Goal: Information Seeking & Learning: Learn about a topic

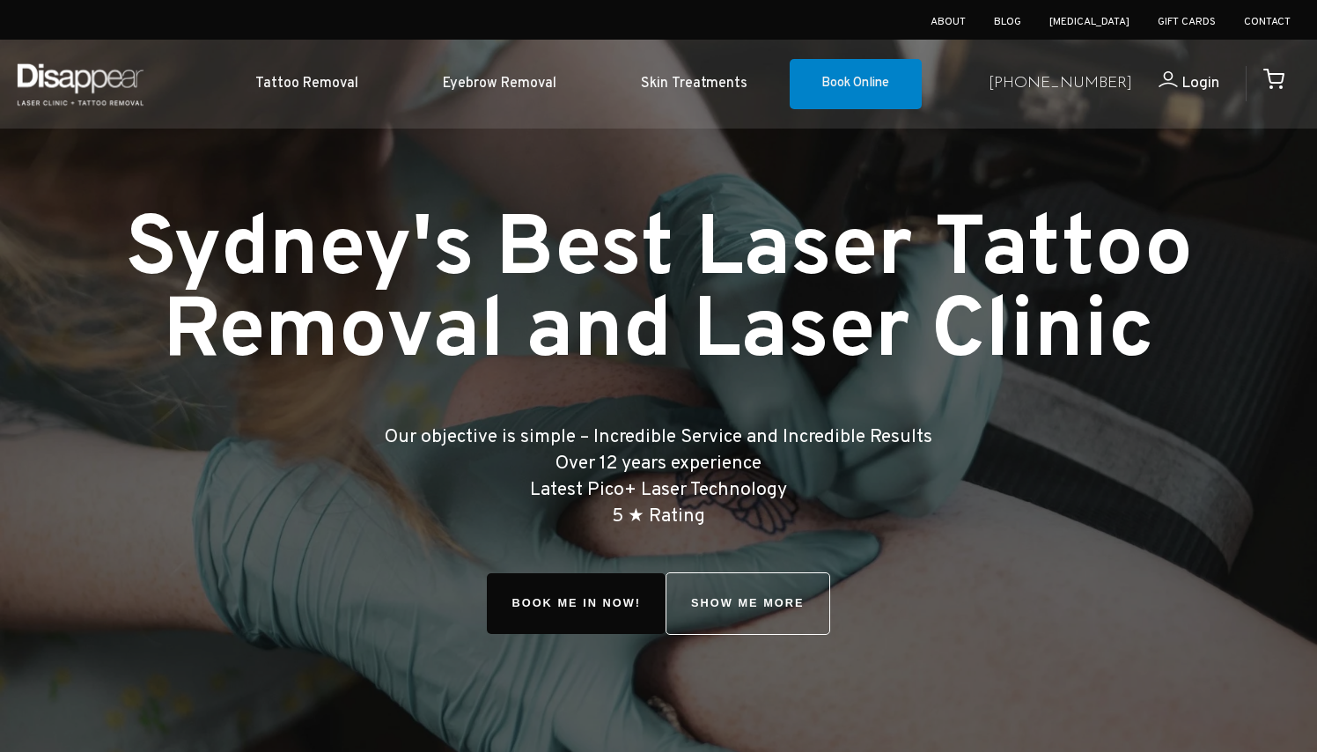
click at [229, 327] on h1 "Sydney's Best Laser Tattoo Removal and Laser Clinic" at bounding box center [658, 293] width 1204 height 164
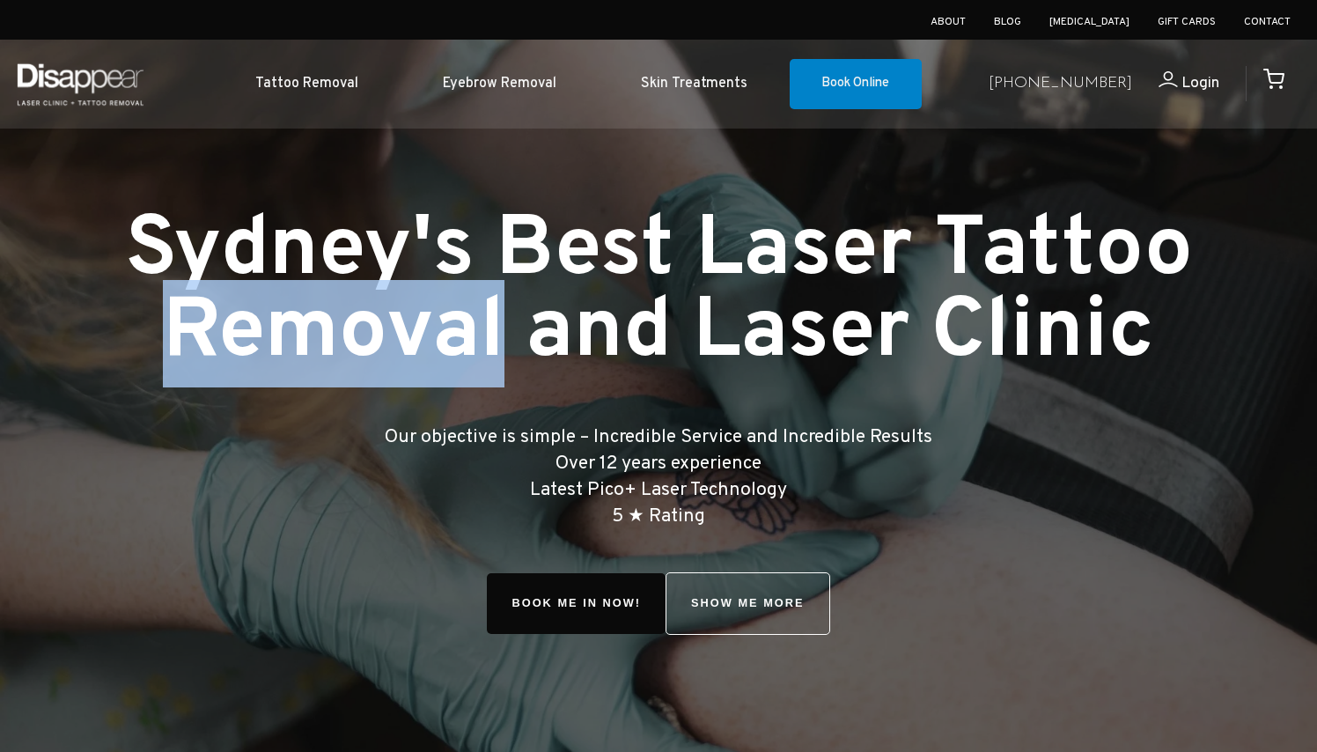
click at [229, 327] on h1 "Sydney's Best Laser Tattoo Removal and Laser Clinic" at bounding box center [658, 293] width 1204 height 164
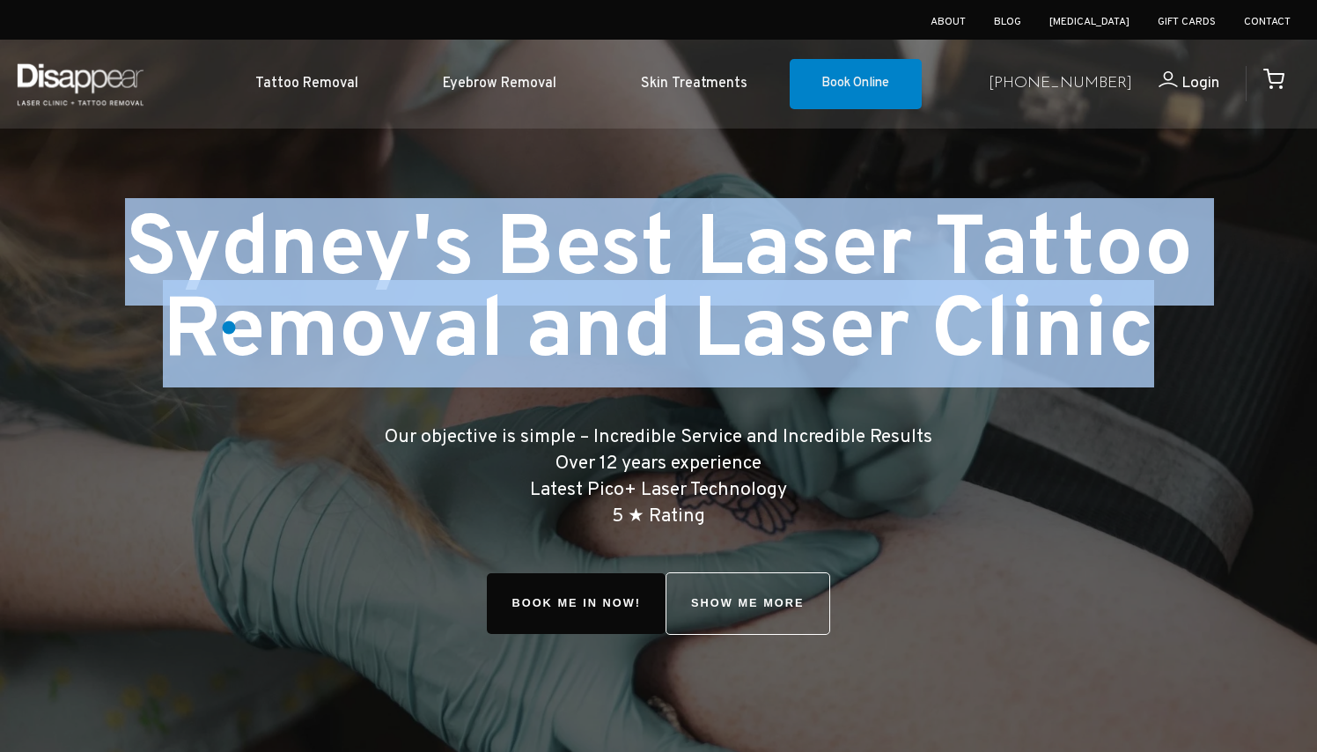
click at [229, 327] on h1 "Sydney's Best Laser Tattoo Removal and Laser Clinic" at bounding box center [658, 293] width 1204 height 164
click at [209, 334] on h1 "Sydney's Best Laser Tattoo Removal and Laser Clinic" at bounding box center [658, 293] width 1204 height 164
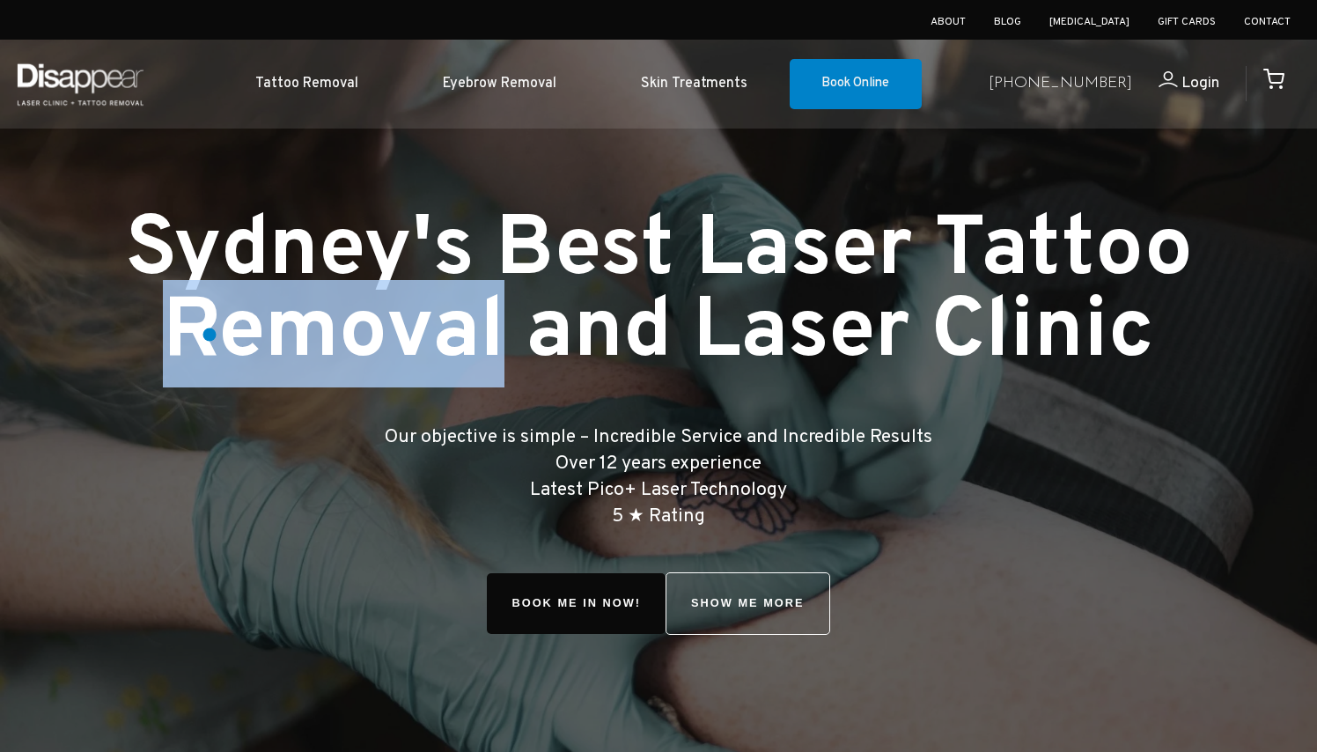
click at [209, 334] on h1 "Sydney's Best Laser Tattoo Removal and Laser Clinic" at bounding box center [658, 293] width 1204 height 164
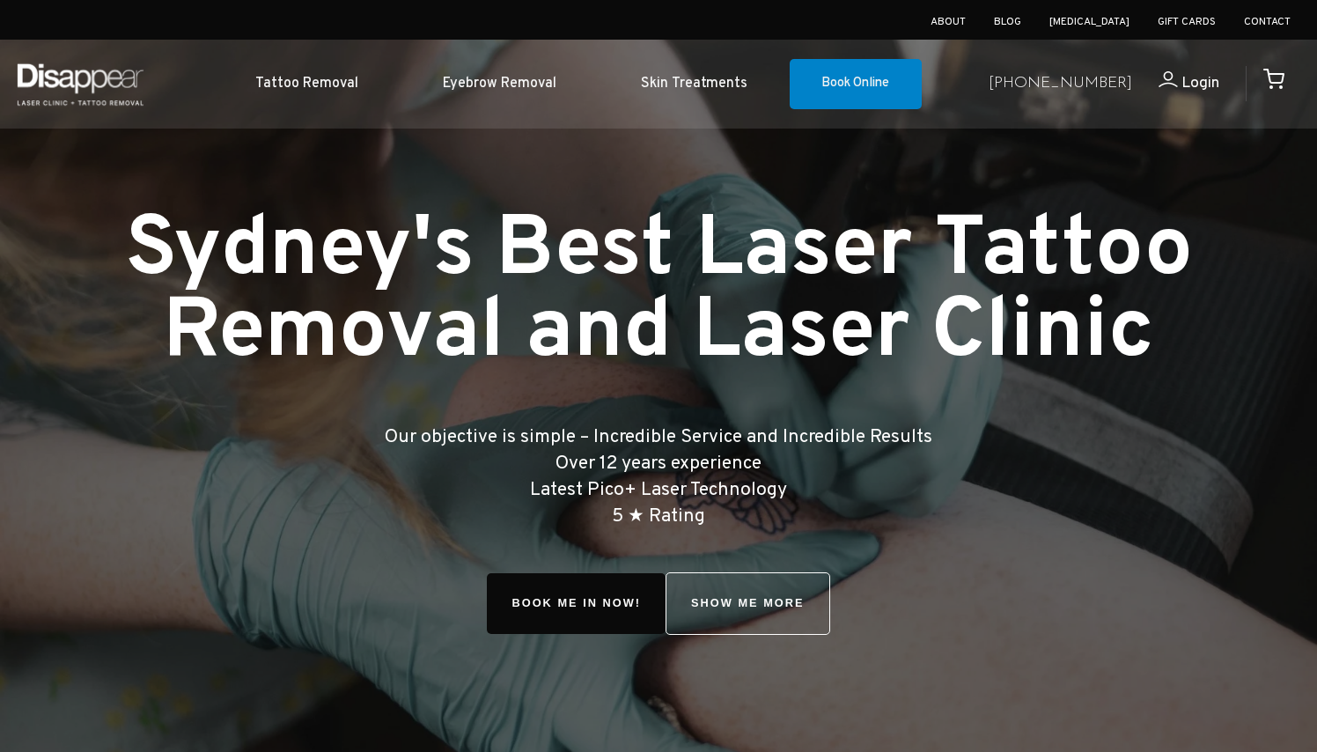
click at [194, 269] on h1 "Sydney's Best Laser Tattoo Removal and Laser Clinic" at bounding box center [658, 293] width 1204 height 164
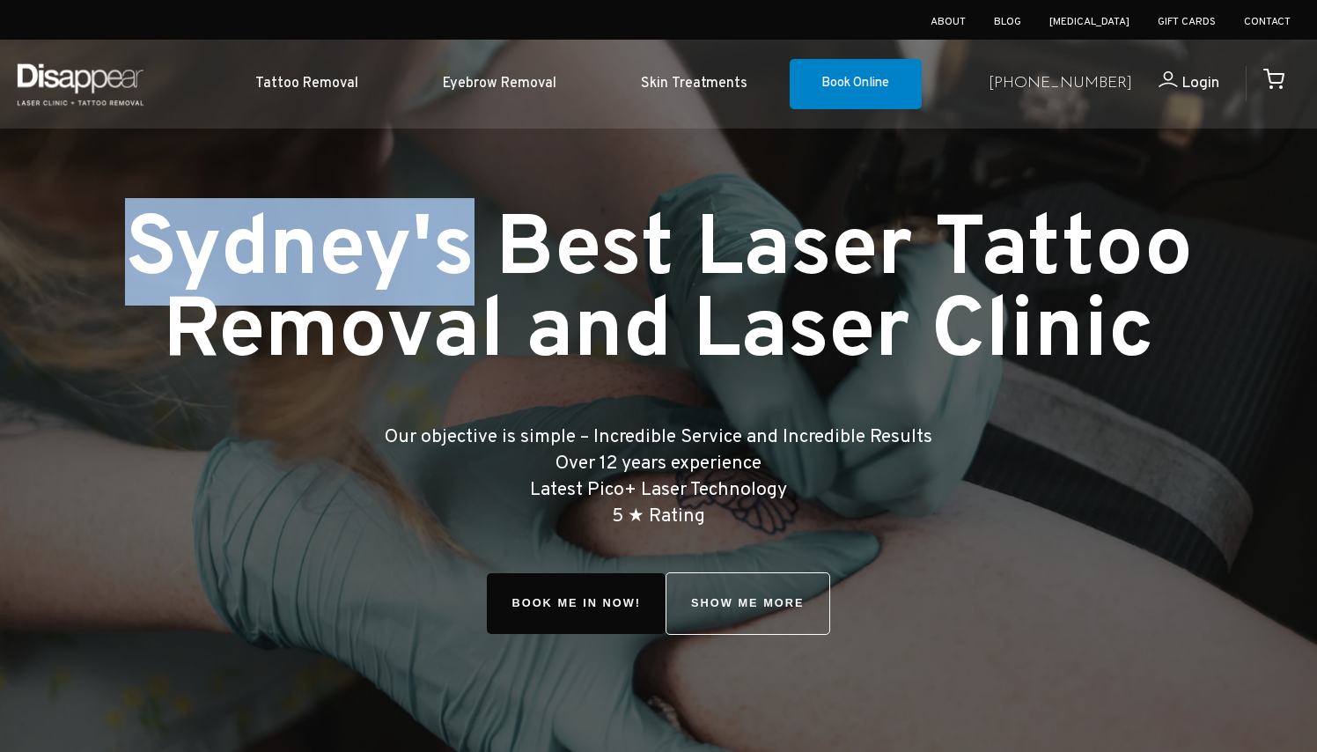
click at [194, 269] on h1 "Sydney's Best Laser Tattoo Removal and Laser Clinic" at bounding box center [658, 293] width 1204 height 164
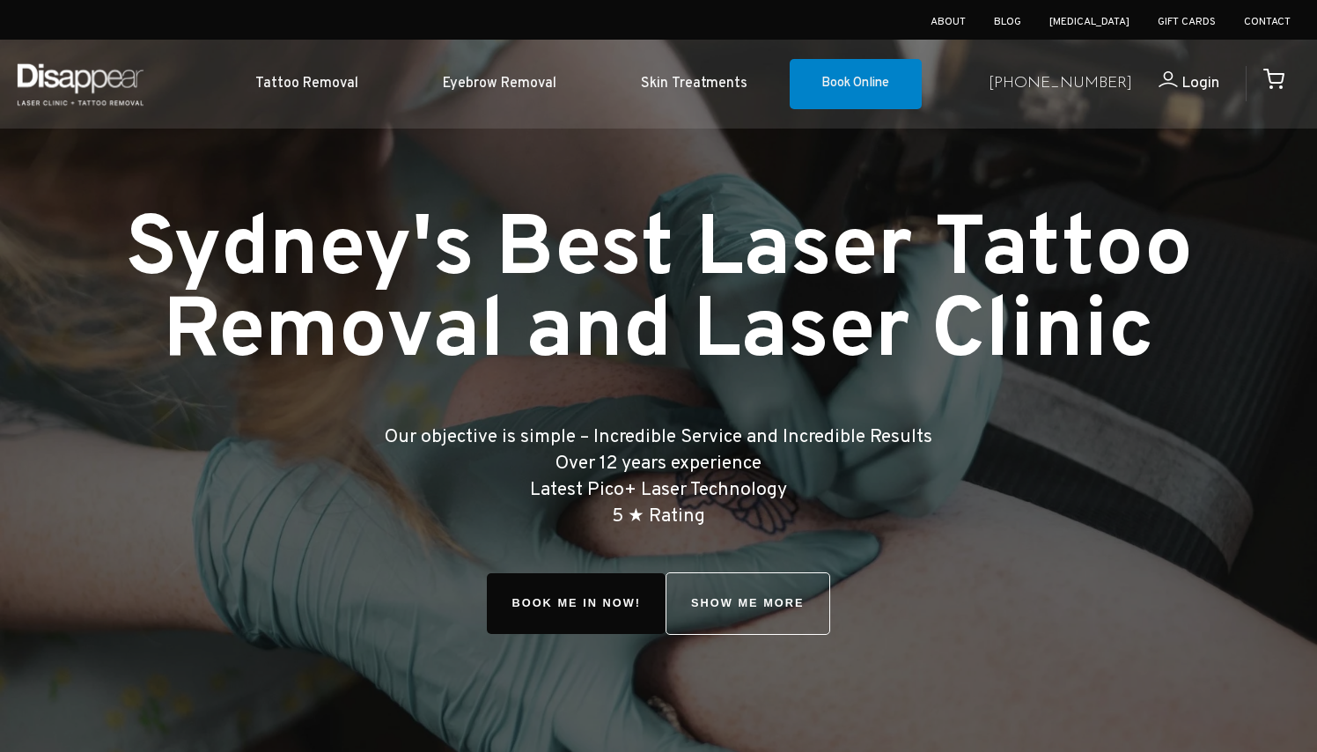
click at [211, 328] on h1 "Sydney's Best Laser Tattoo Removal and Laser Clinic" at bounding box center [658, 293] width 1204 height 164
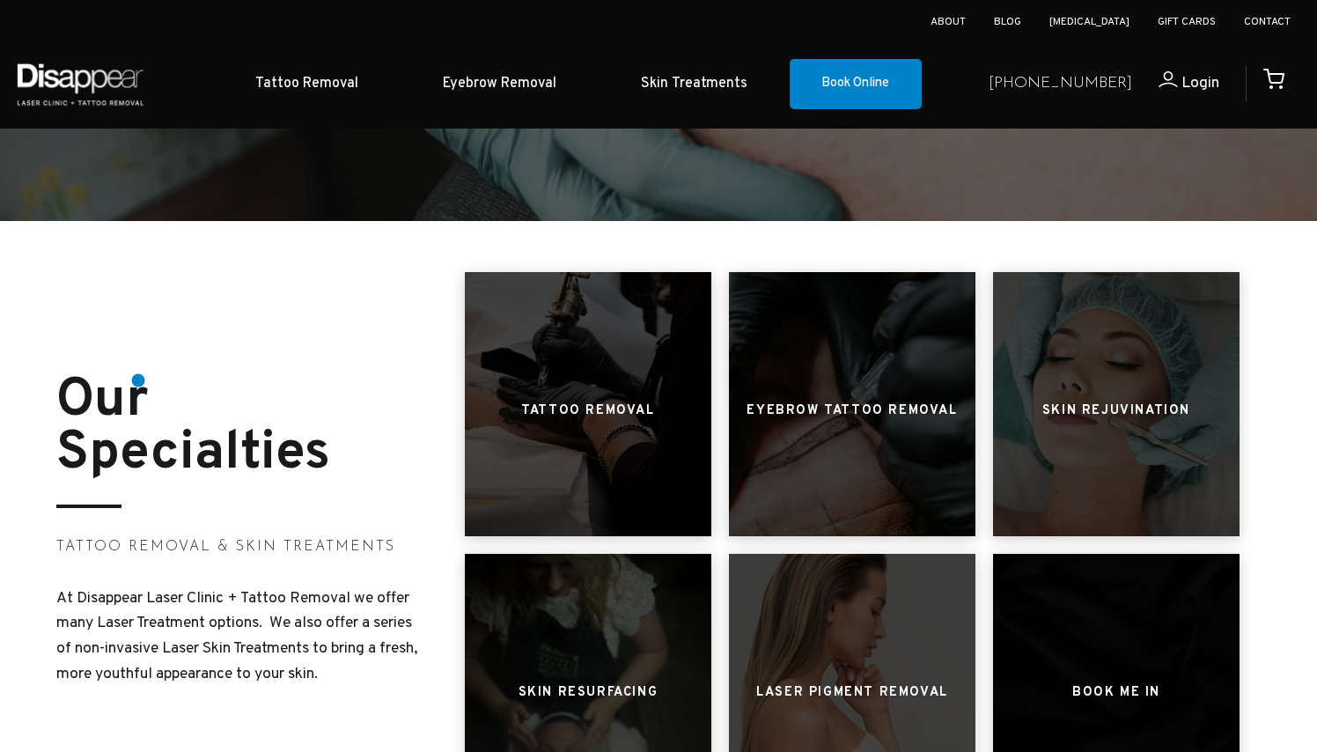
scroll to position [600, 0]
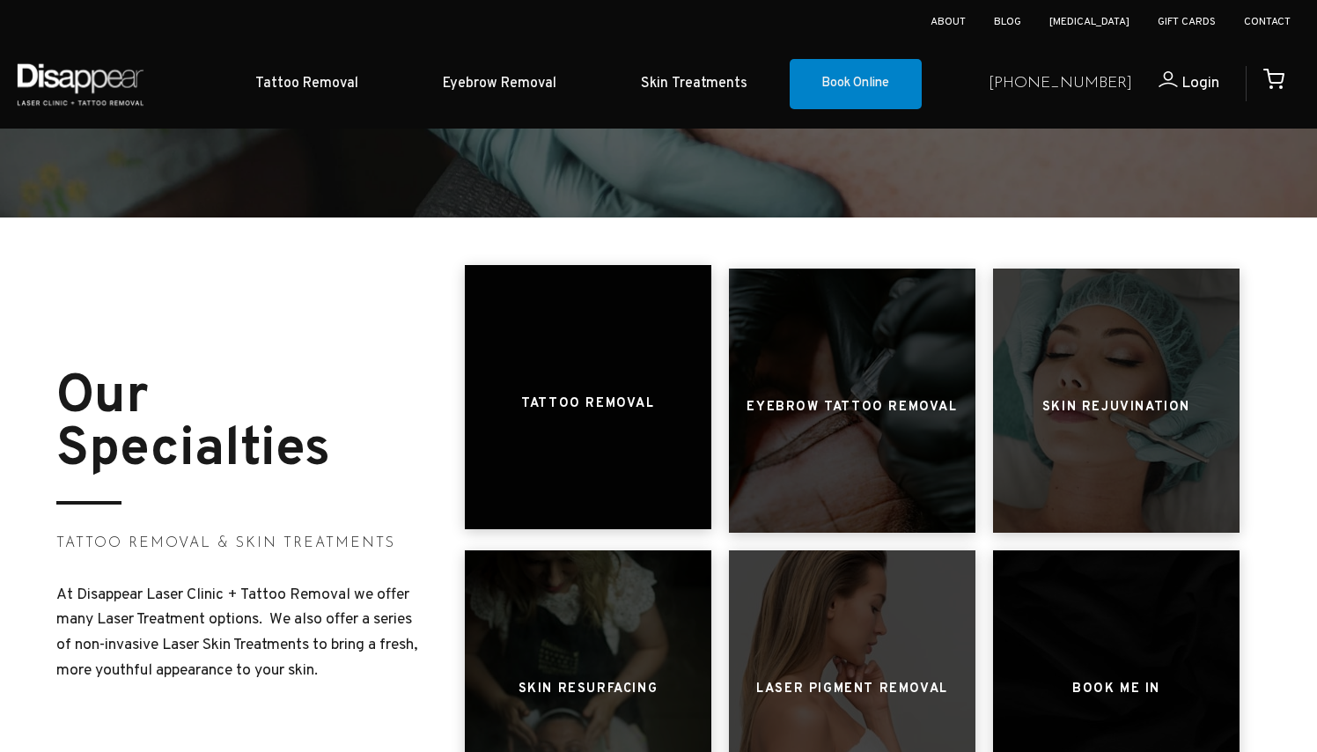
click at [589, 416] on h3 "Tattoo Removal" at bounding box center [587, 403] width 133 height 33
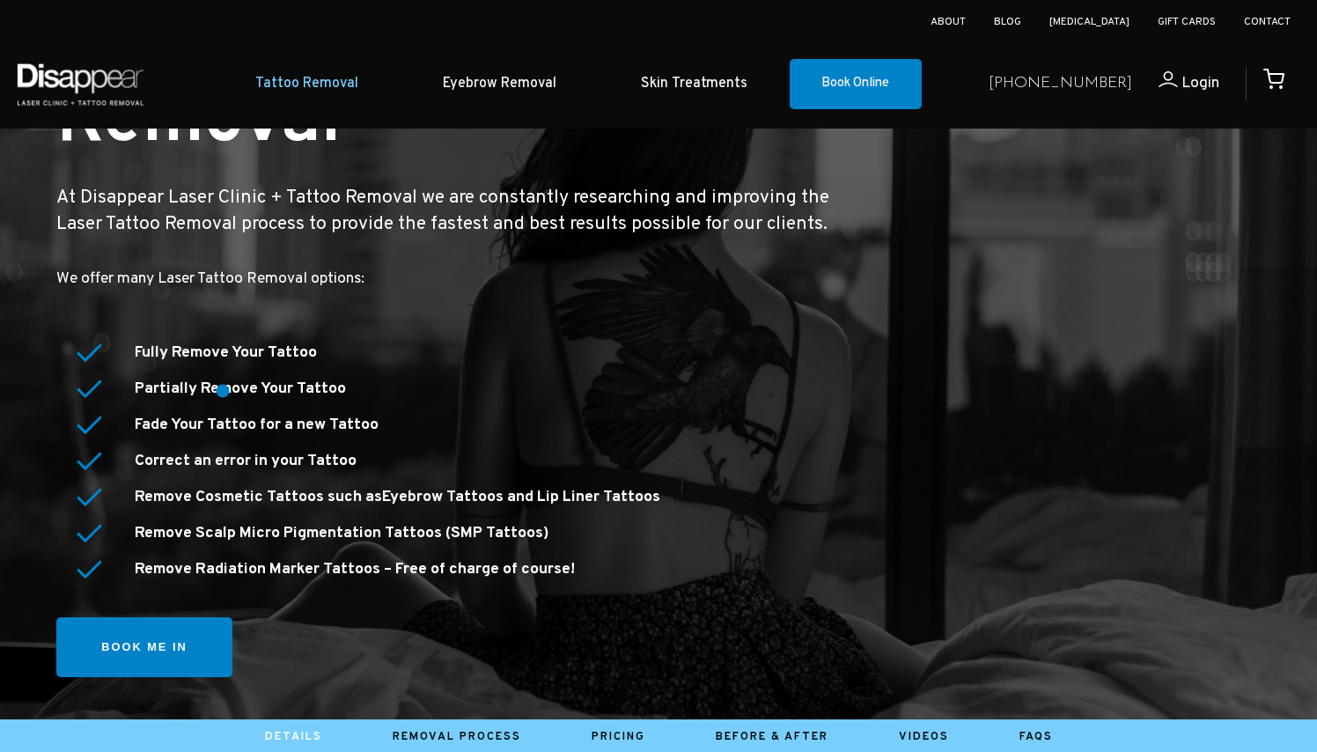
click at [223, 391] on strong "Partially Remove Your Tattoo" at bounding box center [240, 388] width 211 height 20
click at [235, 421] on strong "Fade Your Tattoo for a new Tattoo" at bounding box center [257, 425] width 244 height 20
click at [208, 487] on strong "Remove Cosmetic Tattoos such as Eyebrow Tattoos and Lip Liner Tattoos" at bounding box center [397, 497] width 525 height 20
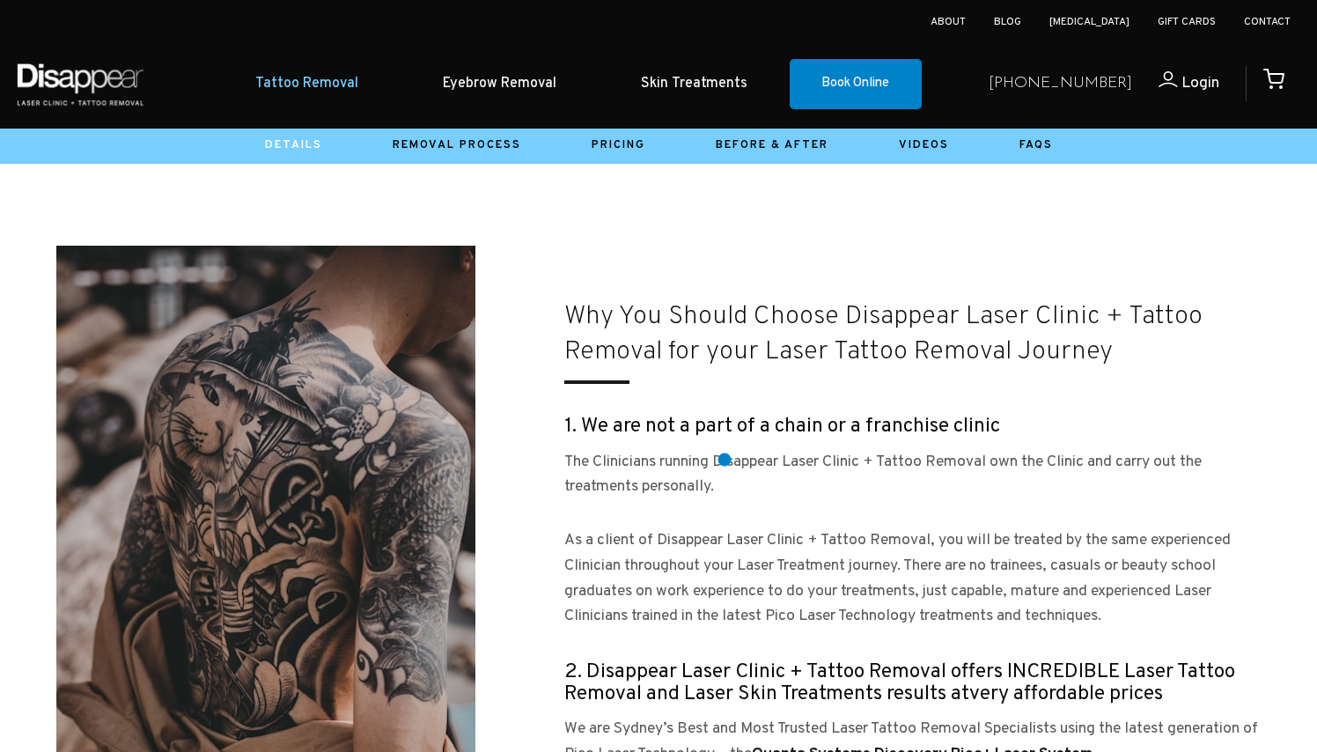
scroll to position [1398, 0]
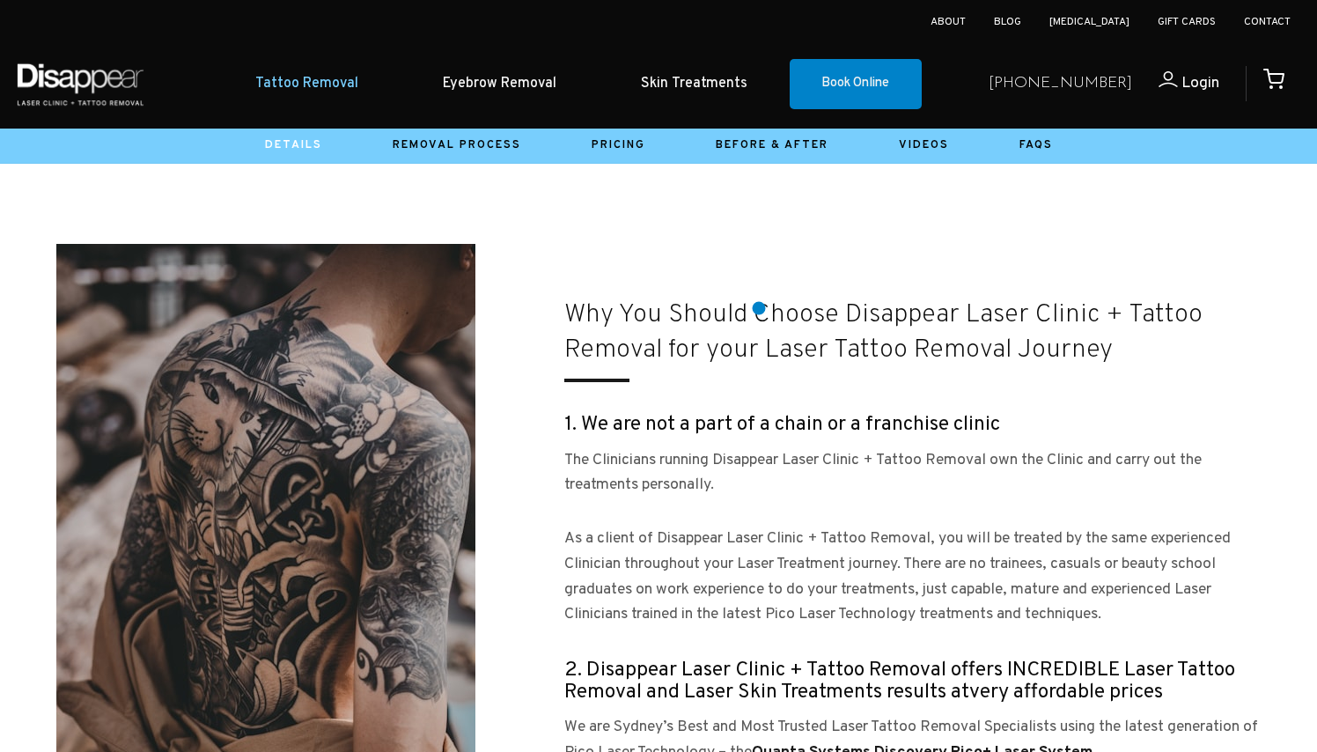
click at [759, 308] on small "Why You Should Choose Disappear Laser Clinic + Tattoo Removal for your Laser Ta…" at bounding box center [883, 332] width 638 height 68
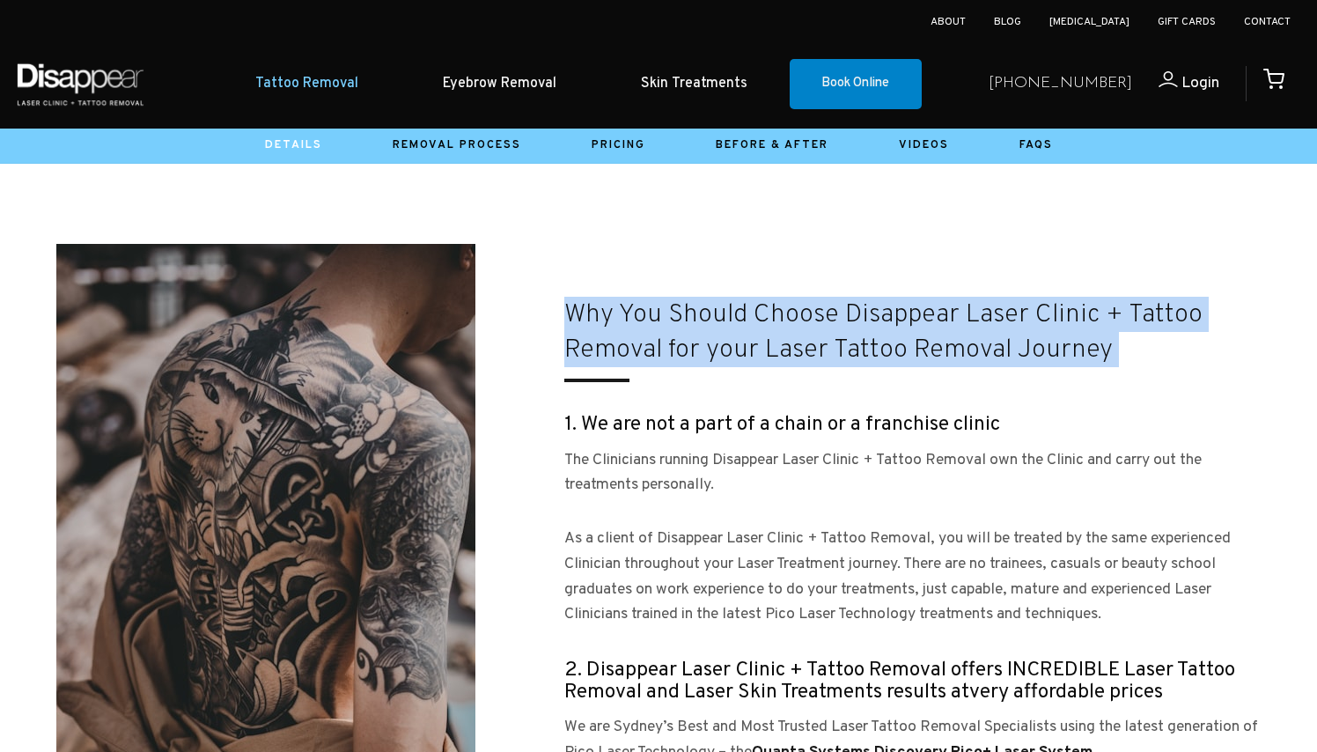
click at [759, 308] on small "Why You Should Choose Disappear Laser Clinic + Tattoo Removal for your Laser Ta…" at bounding box center [883, 332] width 638 height 68
click at [885, 312] on small "Why You Should Choose Disappear Laser Clinic + Tattoo Removal for your Laser Ta…" at bounding box center [883, 332] width 638 height 68
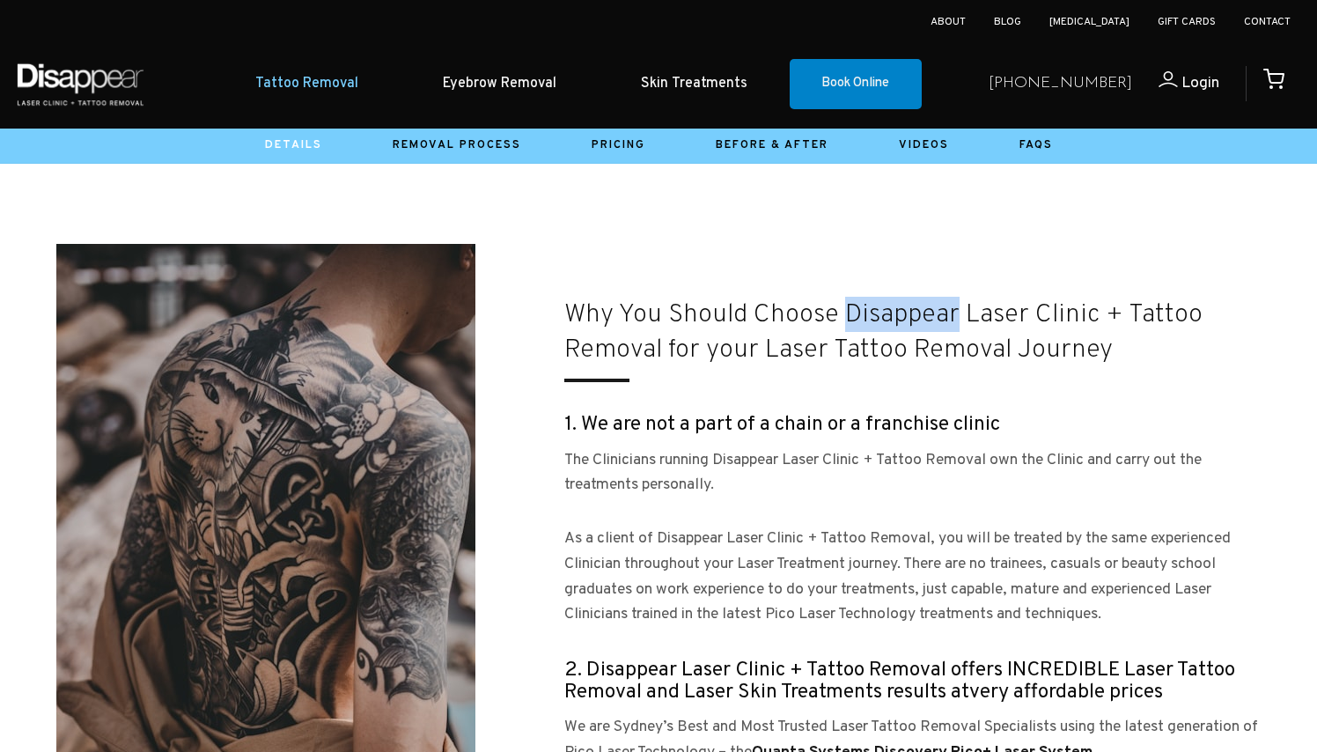
click at [885, 312] on small "Why You Should Choose Disappear Laser Clinic + Tattoo Removal for your Laser Ta…" at bounding box center [883, 332] width 638 height 68
click at [863, 355] on small "Why You Should Choose Disappear Laser Clinic + Tattoo Removal for your Laser Ta…" at bounding box center [883, 332] width 638 height 68
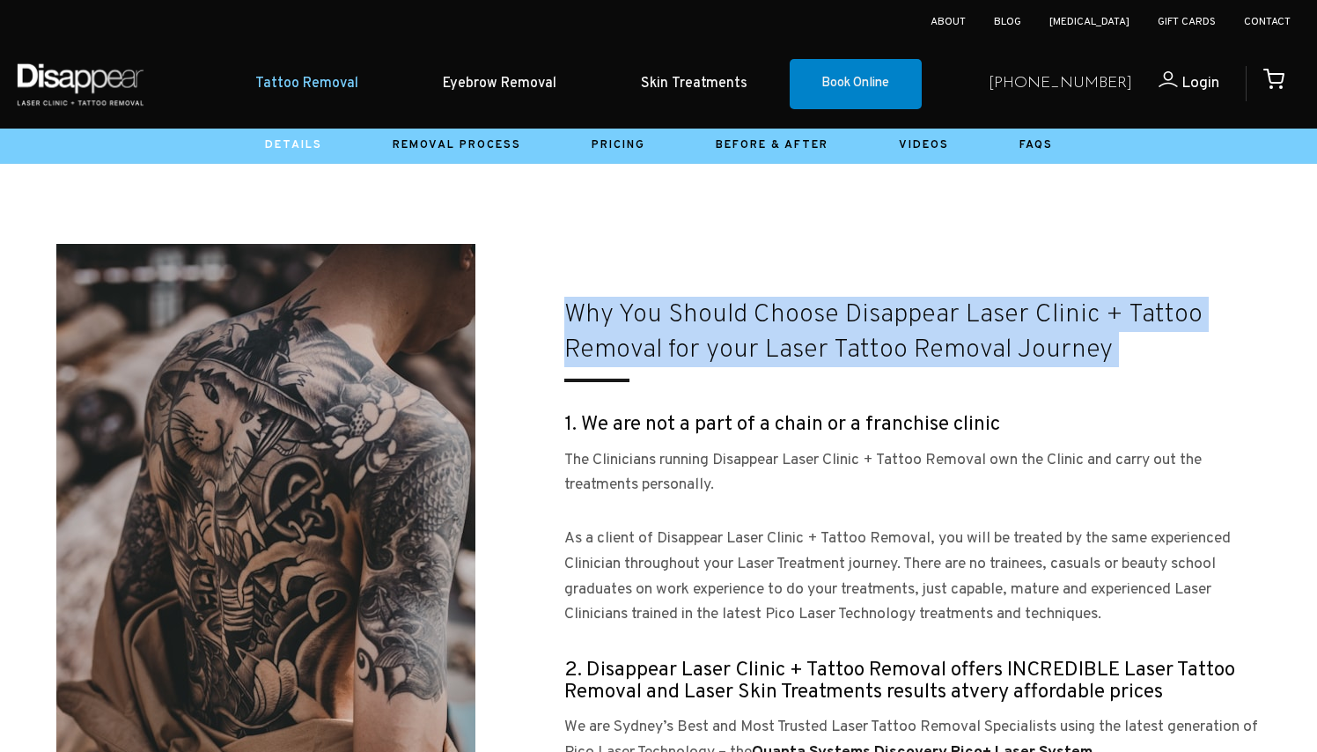
click at [863, 355] on small "Why You Should Choose Disappear Laser Clinic + Tattoo Removal for your Laser Ta…" at bounding box center [883, 332] width 638 height 68
click at [868, 329] on span "Why You Should Choose Disappear Laser Clinic + Tattoo Removal for your Laser Ta…" at bounding box center [883, 331] width 638 height 74
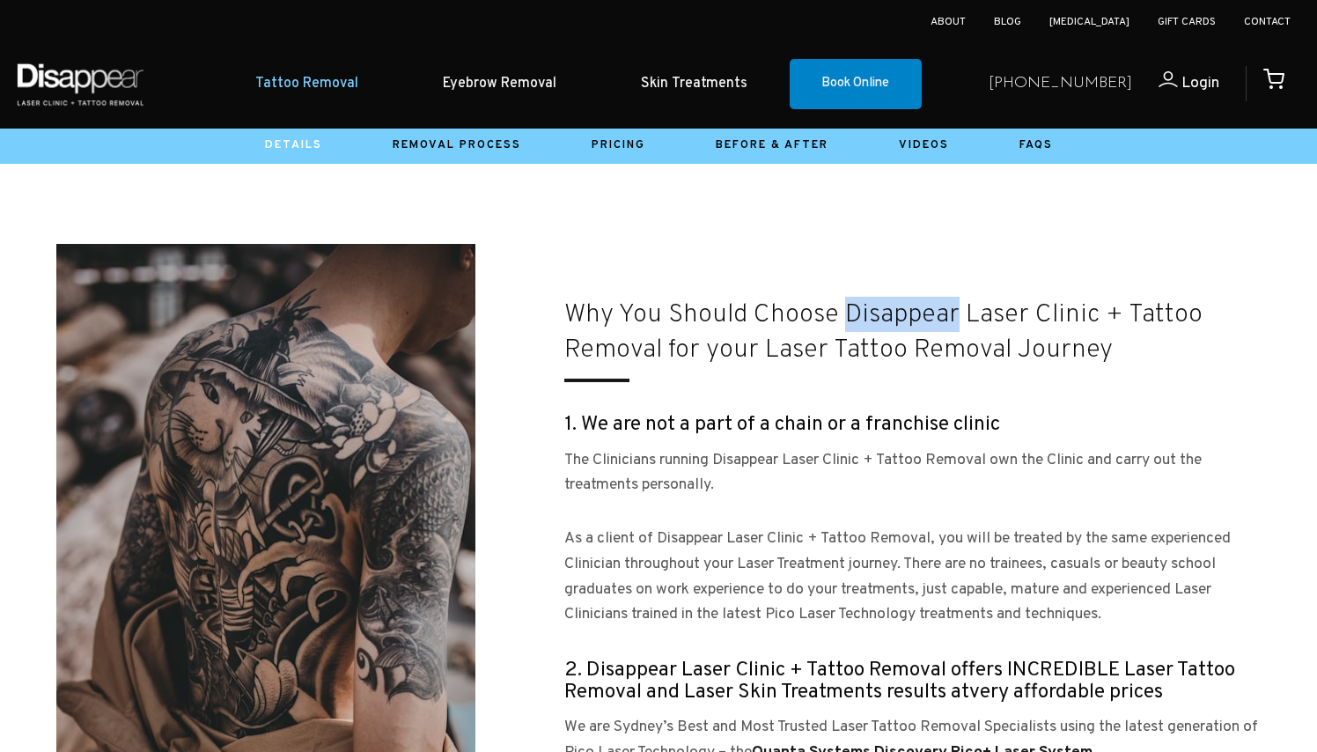
click at [868, 329] on span "Why You Should Choose Disappear Laser Clinic + Tattoo Removal for your Laser Ta…" at bounding box center [883, 331] width 638 height 74
click at [864, 315] on small "Why You Should Choose Disappear Laser Clinic + Tattoo Removal for your Laser Ta…" at bounding box center [883, 332] width 638 height 68
click at [609, 146] on link "Pricing" at bounding box center [618, 145] width 54 height 14
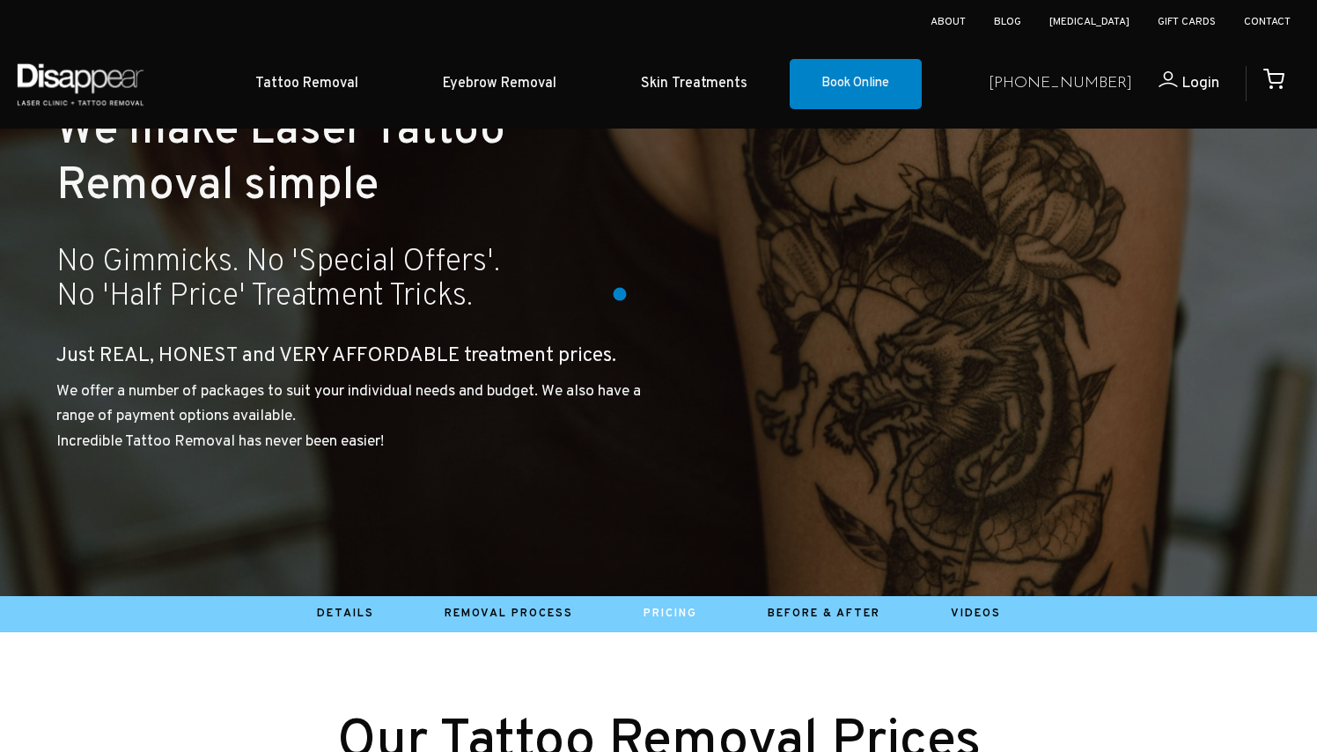
scroll to position [215, 0]
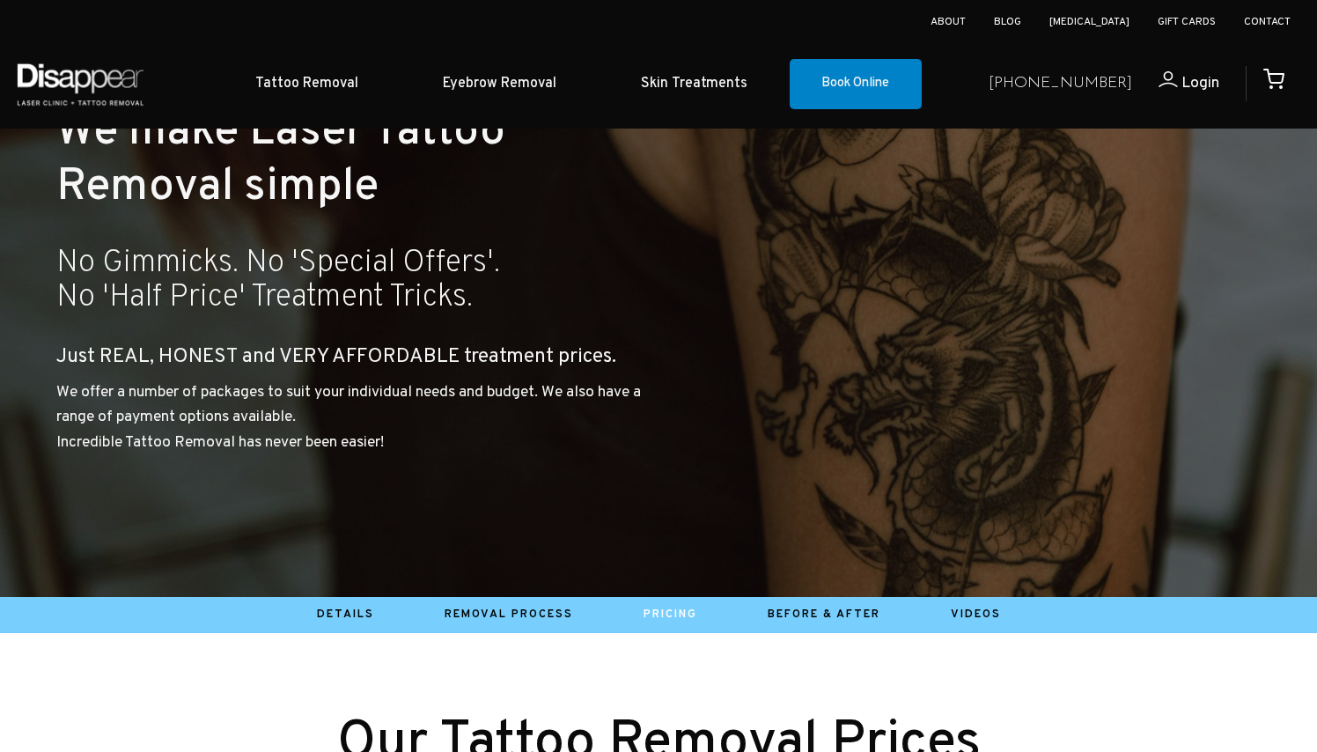
click at [442, 266] on h3 "No Gimmicks. No 'Special Offers'. No 'Half Price' Treatment Tricks." at bounding box center [353, 280] width 595 height 68
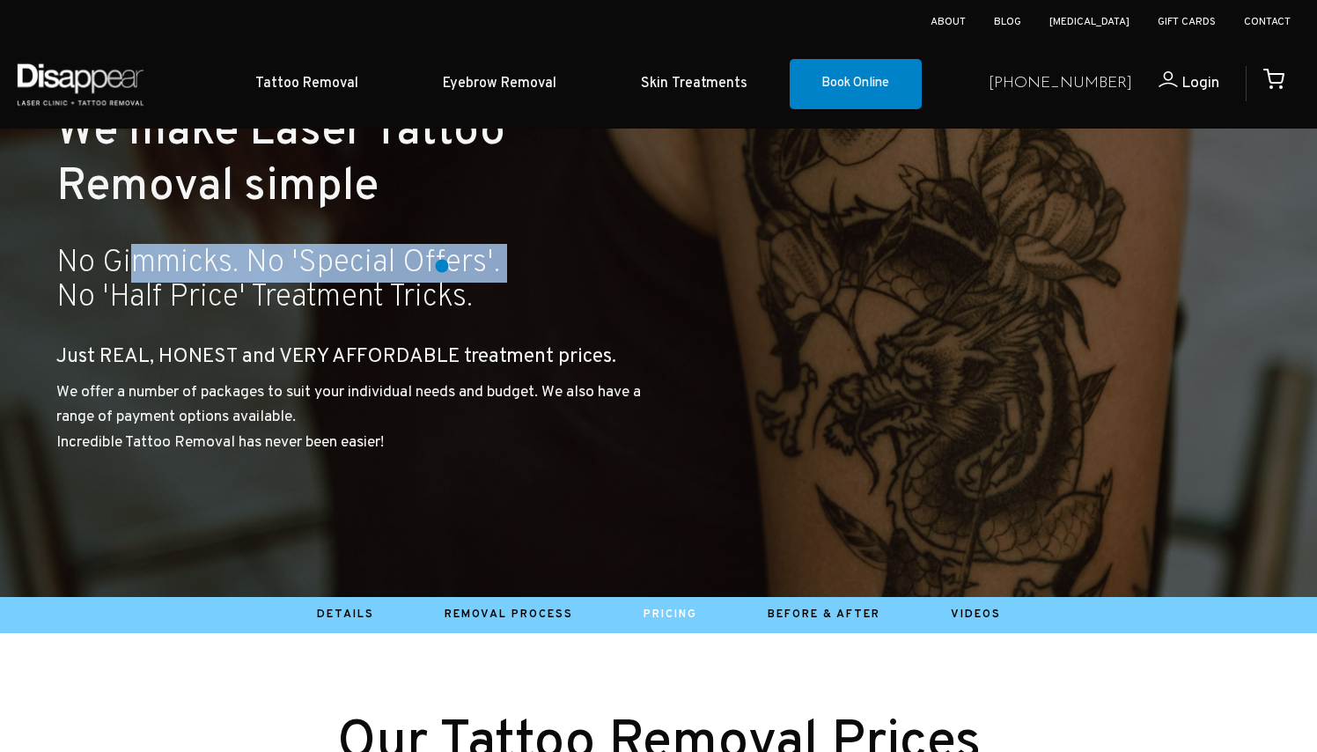
click at [442, 266] on h3 "No Gimmicks. No 'Special Offers'. No 'Half Price' Treatment Tricks." at bounding box center [353, 280] width 595 height 68
click at [455, 259] on h3 "No Gimmicks. No 'Special Offers'. No 'Half Price' Treatment Tricks." at bounding box center [353, 280] width 595 height 68
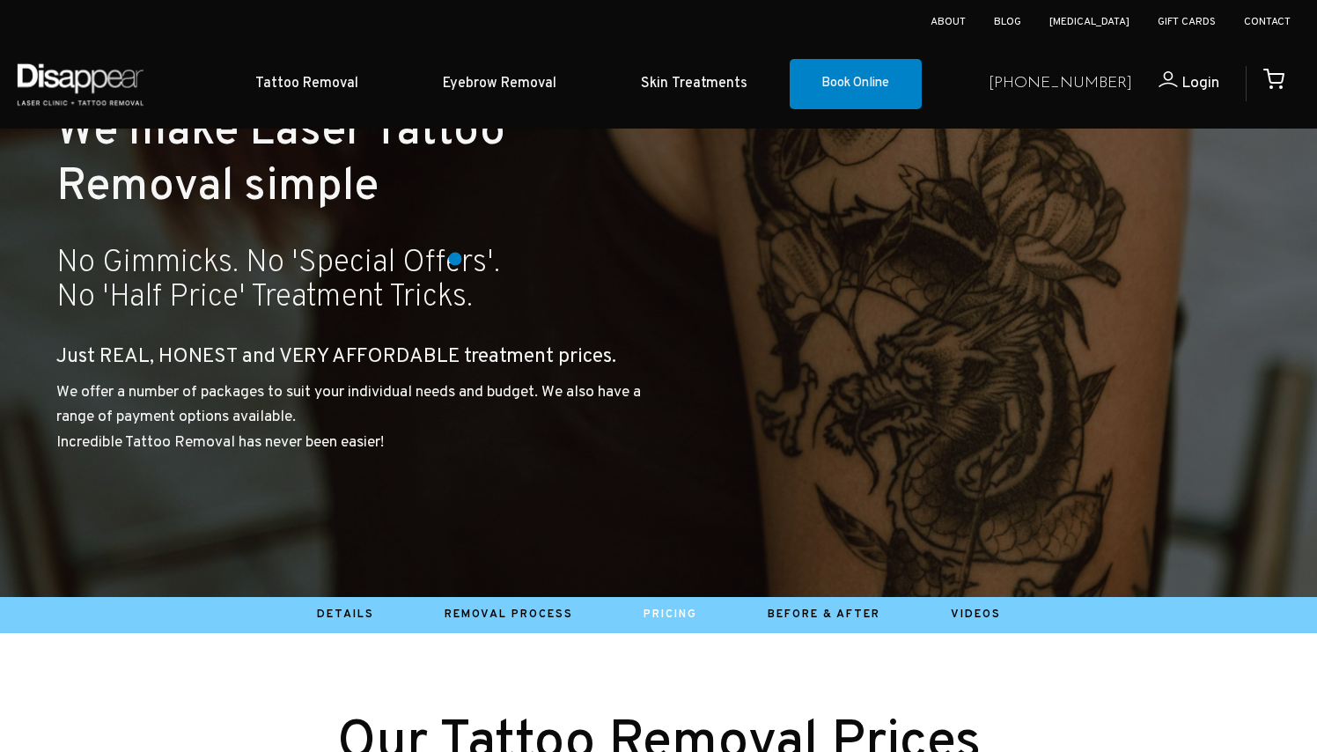
click at [455, 259] on h3 "No Gimmicks. No 'Special Offers'. No 'Half Price' Treatment Tricks." at bounding box center [353, 280] width 595 height 68
click at [444, 298] on h3 "No Gimmicks. No 'Special Offers'. No 'Half Price' Treatment Tricks." at bounding box center [353, 280] width 595 height 68
click at [440, 295] on h3 "No Gimmicks. No 'Special Offers'. No 'Half Price' Treatment Tricks." at bounding box center [353, 280] width 595 height 68
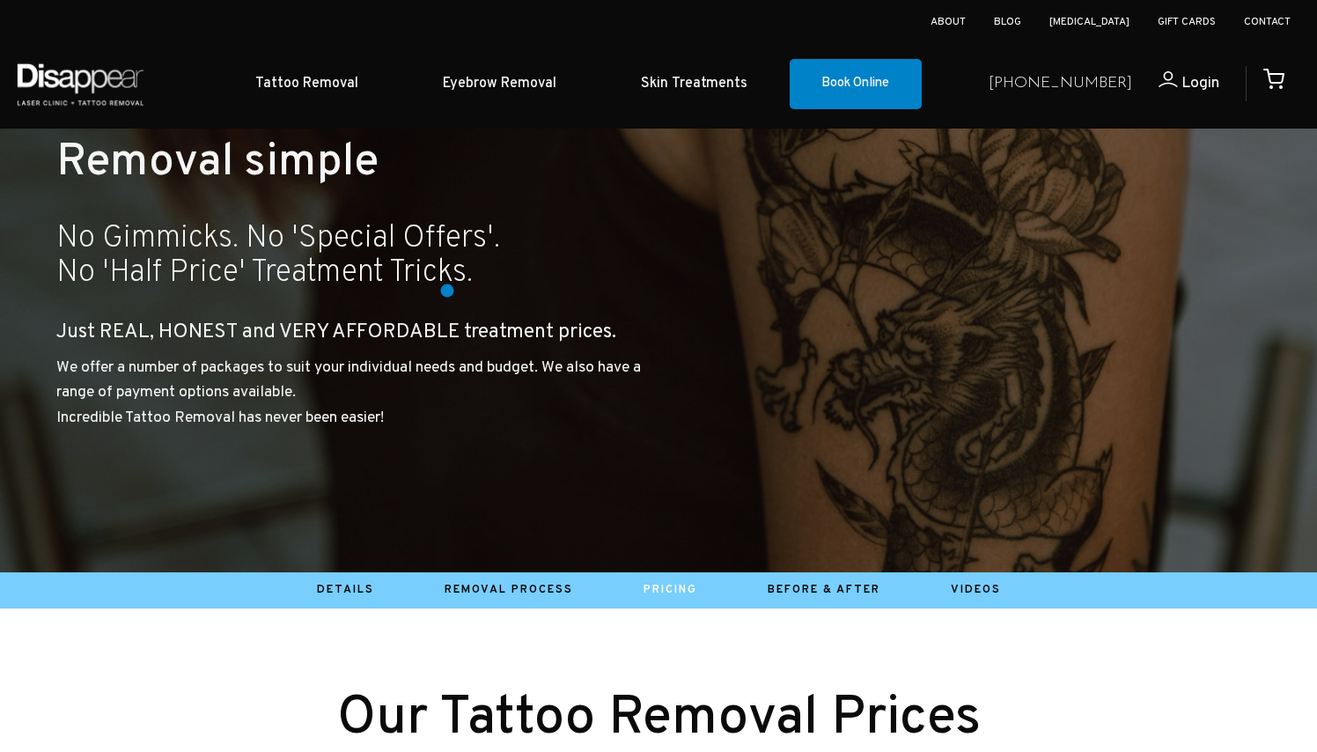
scroll to position [245, 0]
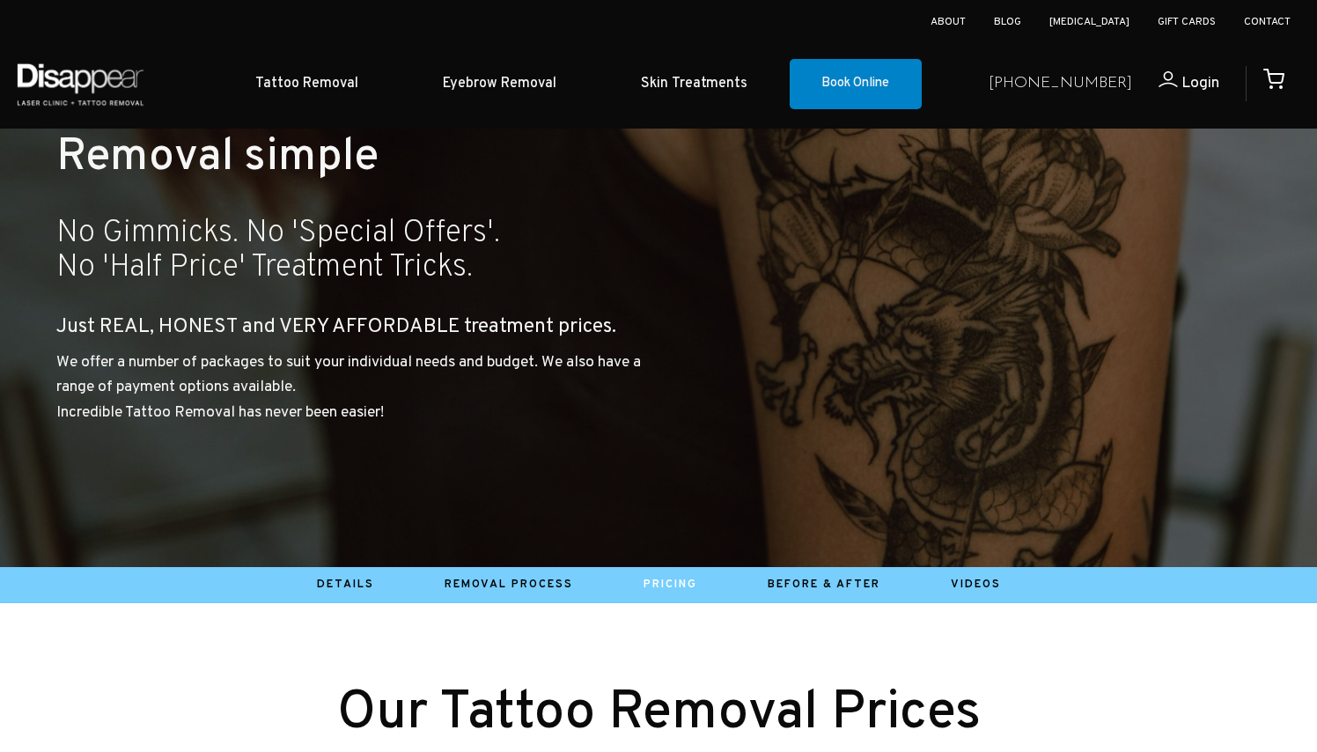
click at [393, 322] on big "Just REAL, HONEST and VERY AFFORDABLE treatment prices." at bounding box center [336, 327] width 560 height 26
click at [427, 396] on p "We offer a number of packages to suit your individual needs and budget. We also…" at bounding box center [353, 388] width 595 height 76
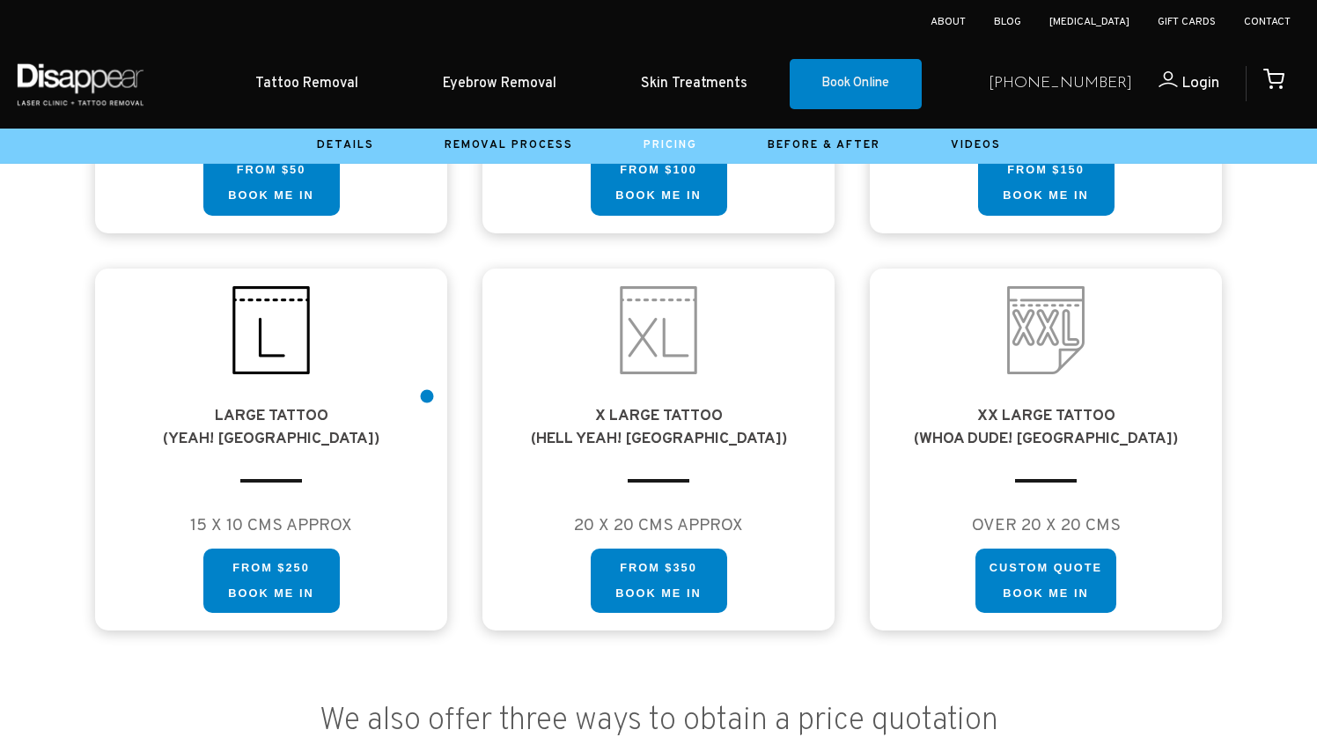
scroll to position [1301, 0]
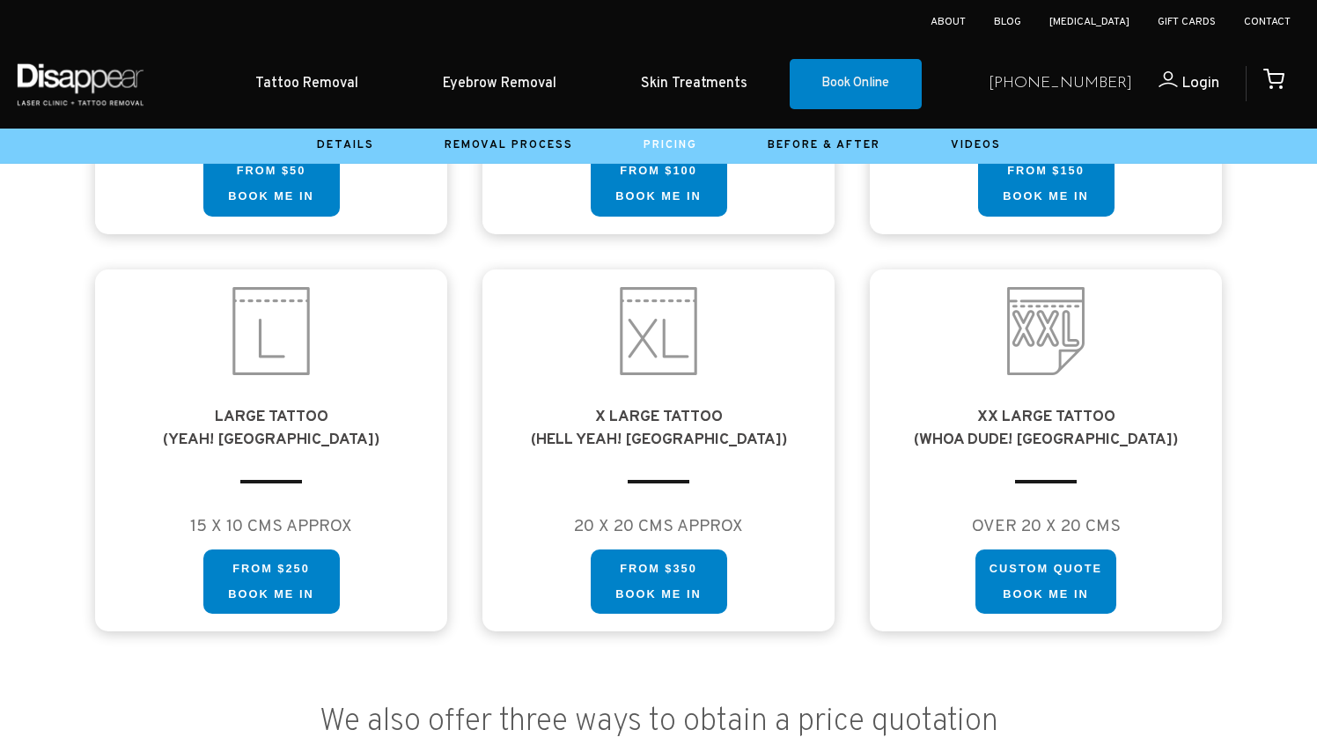
click at [688, 705] on h3 "We also offer three ways to obtain a price quotation" at bounding box center [658, 721] width 1204 height 33
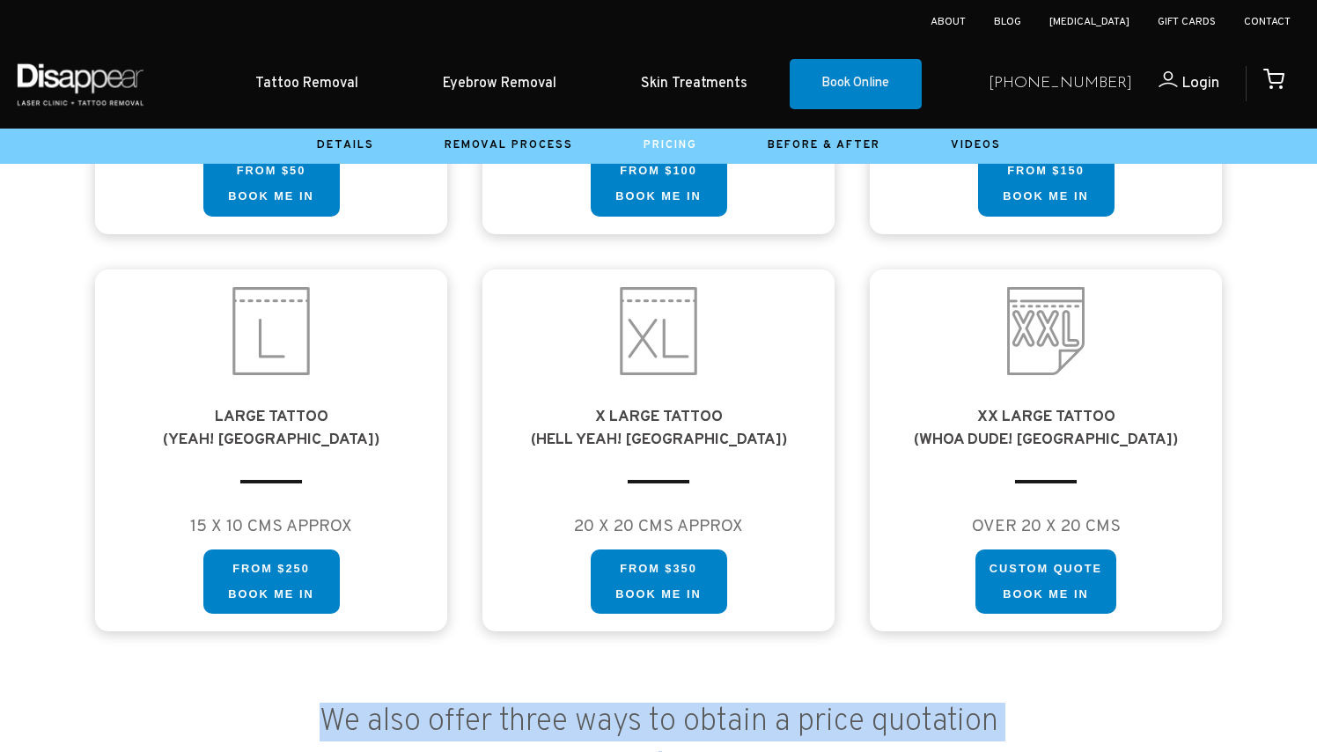
click at [688, 705] on h3 "We also offer three ways to obtain a price quotation" at bounding box center [658, 721] width 1204 height 33
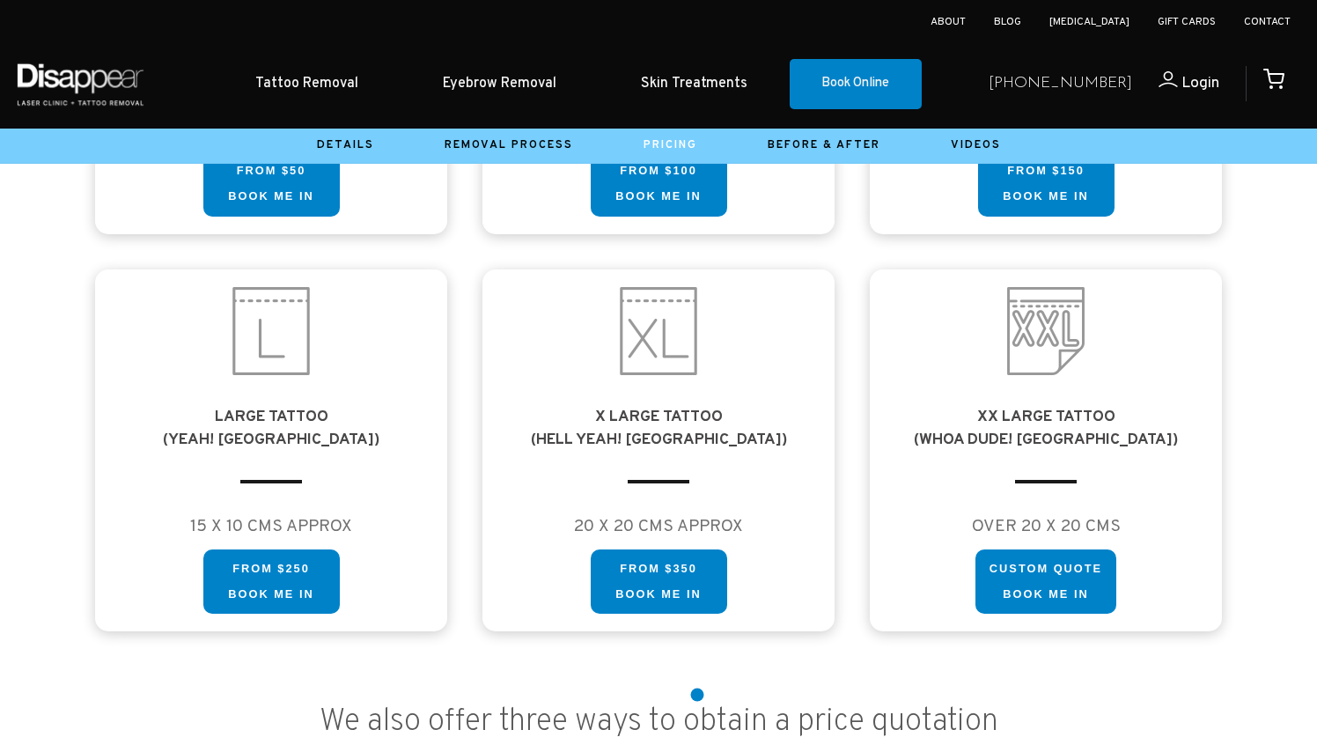
click at [716, 707] on h3 "We also offer three ways to obtain a price quotation" at bounding box center [658, 721] width 1204 height 33
click at [670, 705] on h3 "We also offer three ways to obtain a price quotation" at bounding box center [658, 721] width 1204 height 33
click at [680, 705] on h3 "We also offer three ways to obtain a price quotation" at bounding box center [658, 721] width 1204 height 33
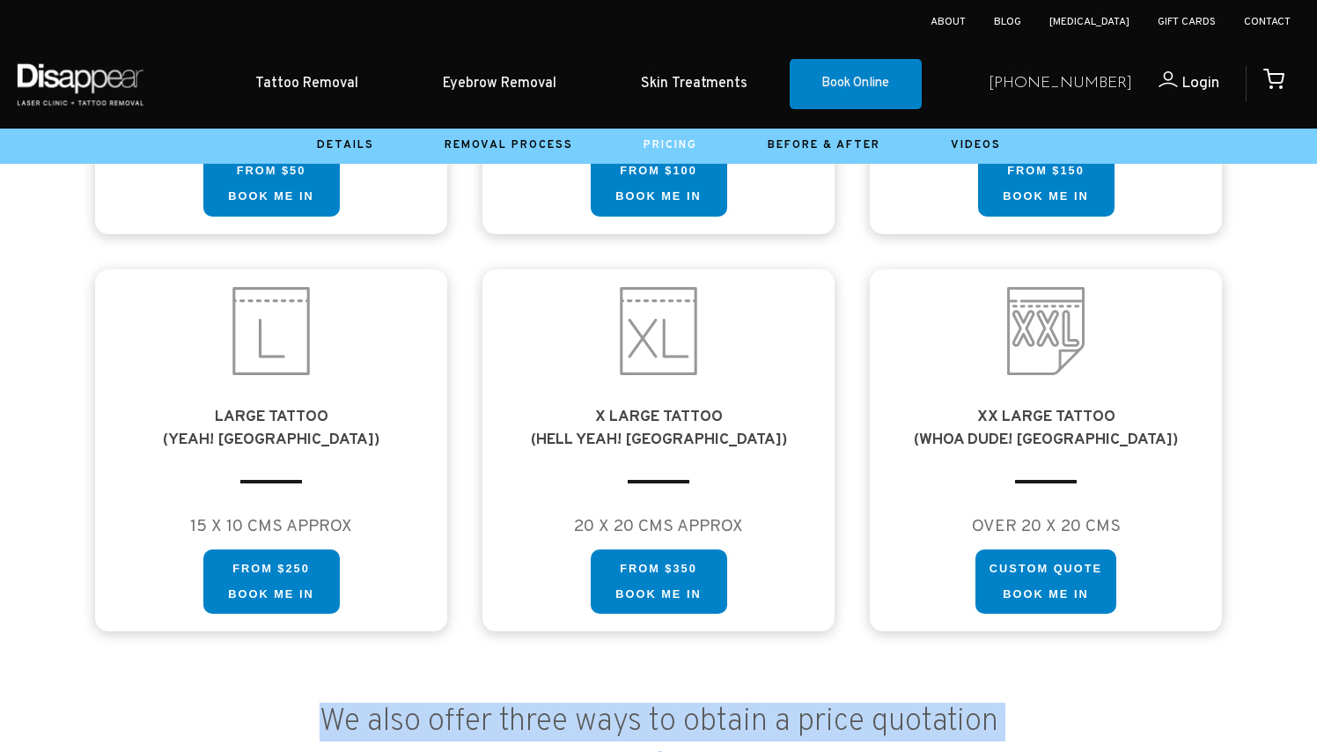
click at [680, 705] on h3 "We also offer three ways to obtain a price quotation" at bounding box center [658, 721] width 1204 height 33
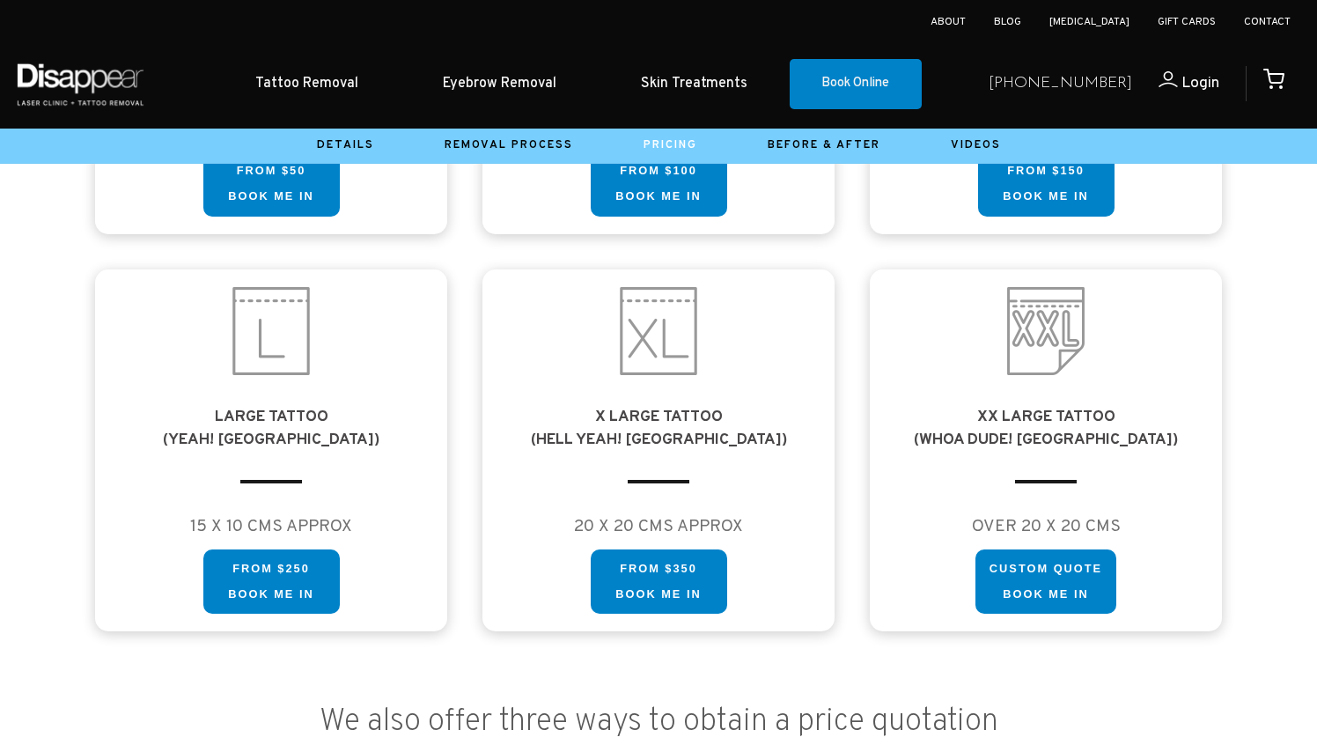
click at [668, 705] on h3 "We also offer three ways to obtain a price quotation" at bounding box center [658, 721] width 1204 height 33
click at [720, 705] on h3 "We also offer three ways to obtain a price quotation" at bounding box center [658, 721] width 1204 height 33
click at [708, 724] on h3 "We also offer three ways to obtain a price quotation" at bounding box center [658, 721] width 1204 height 33
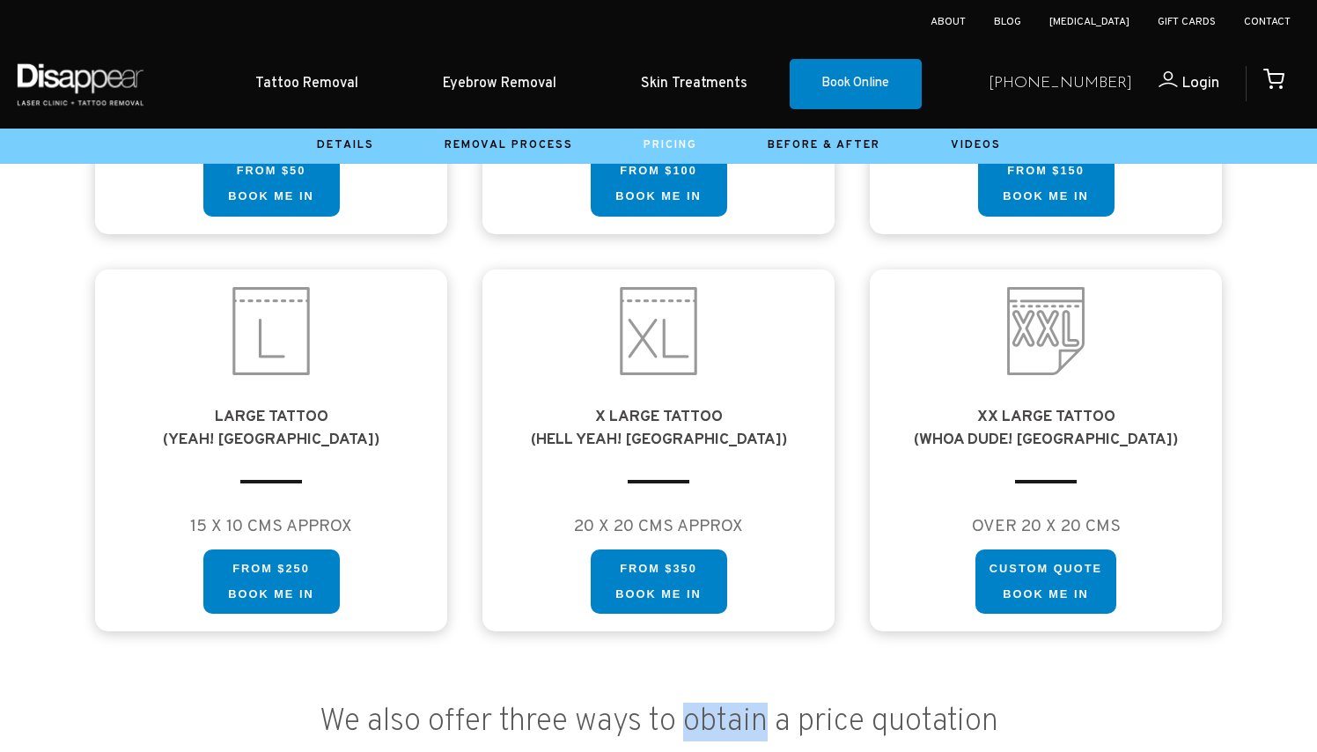
click at [708, 724] on h3 "We also offer three ways to obtain a price quotation" at bounding box center [658, 721] width 1204 height 33
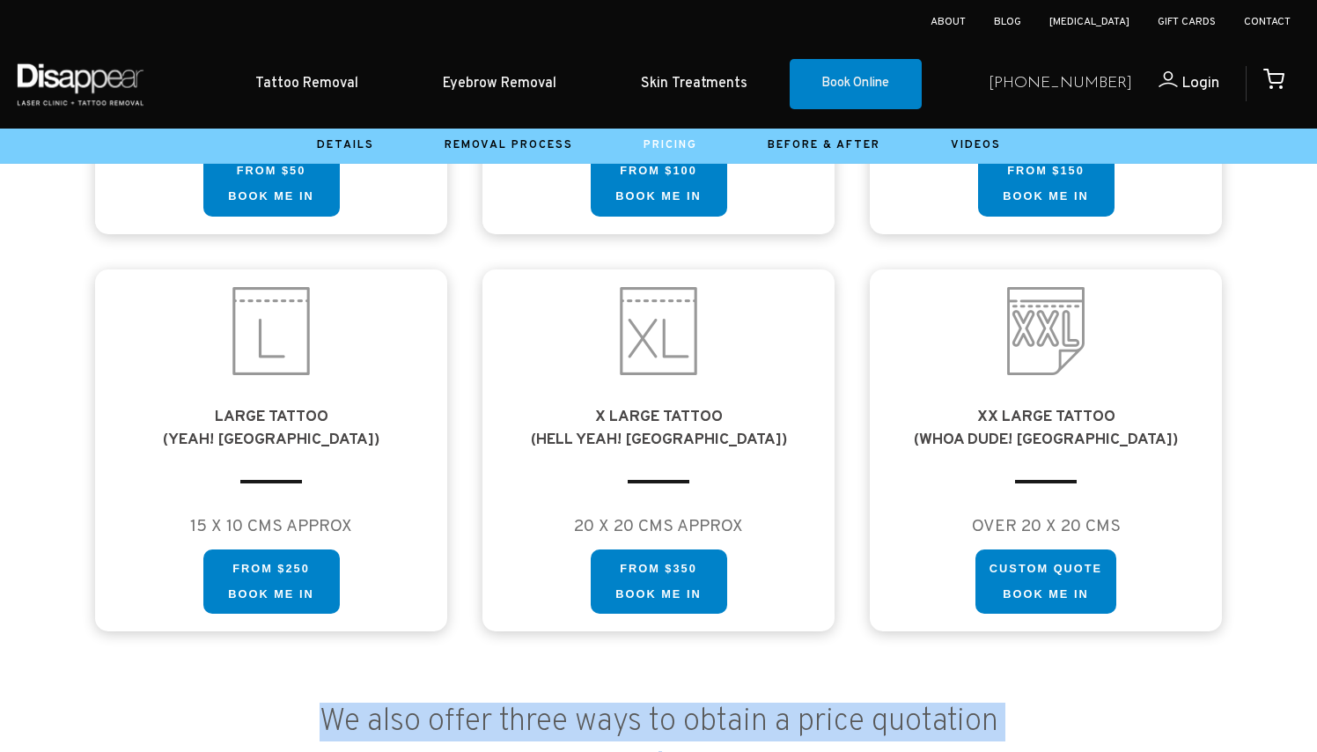
click at [708, 724] on h3 "We also offer three ways to obtain a price quotation" at bounding box center [658, 721] width 1204 height 33
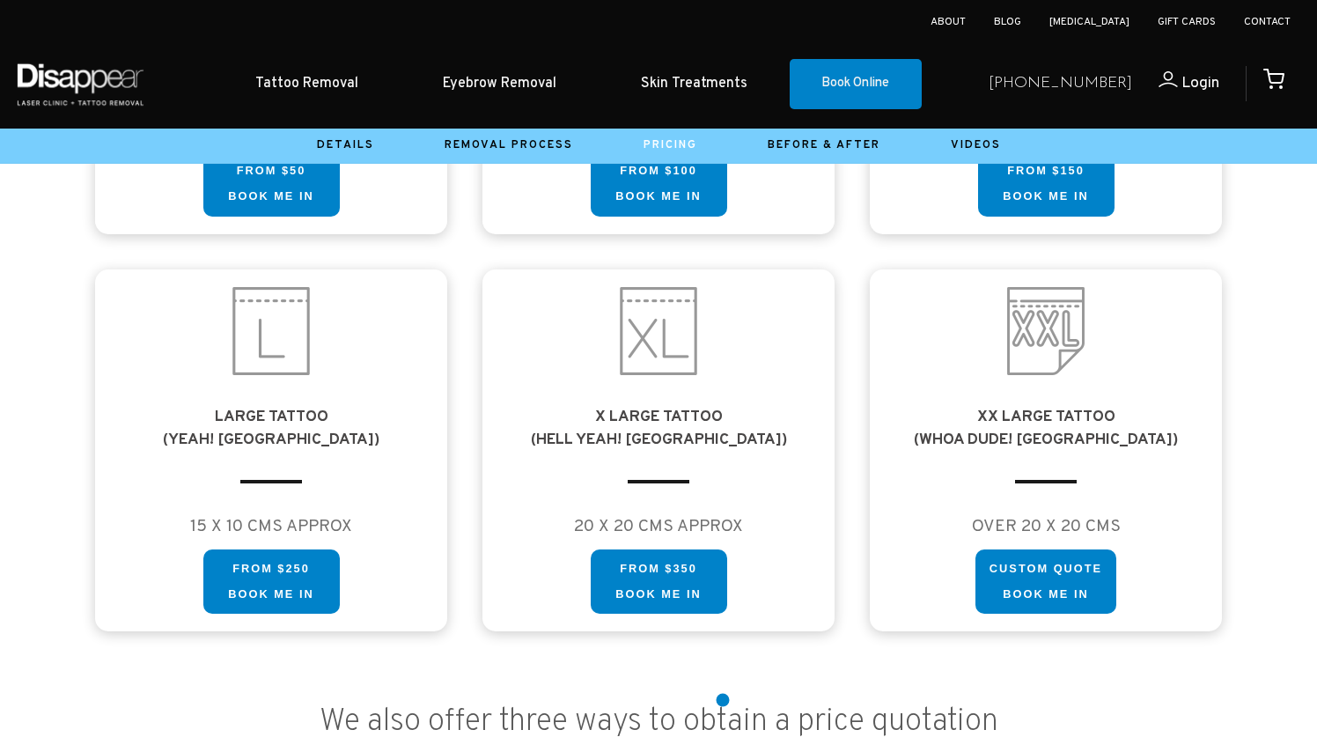
click at [724, 705] on h3 "We also offer three ways to obtain a price quotation" at bounding box center [658, 721] width 1204 height 33
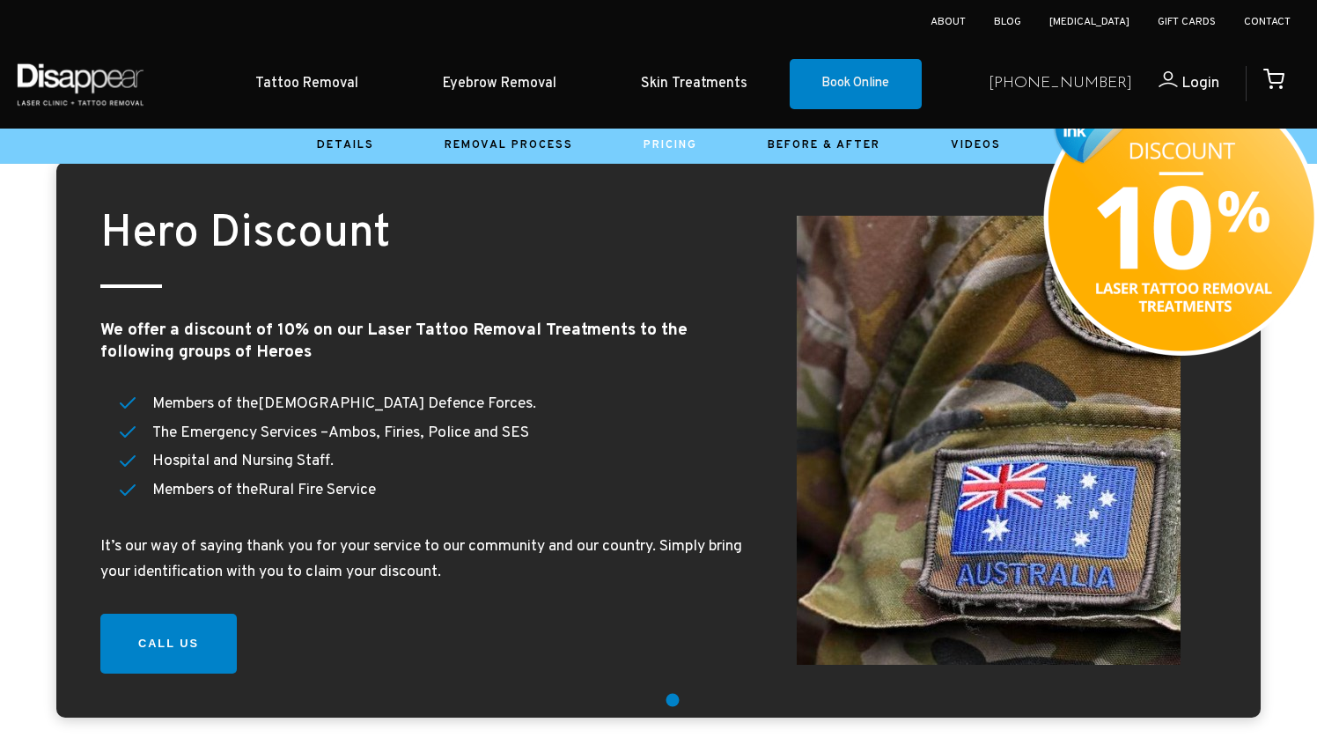
scroll to position [2107, 0]
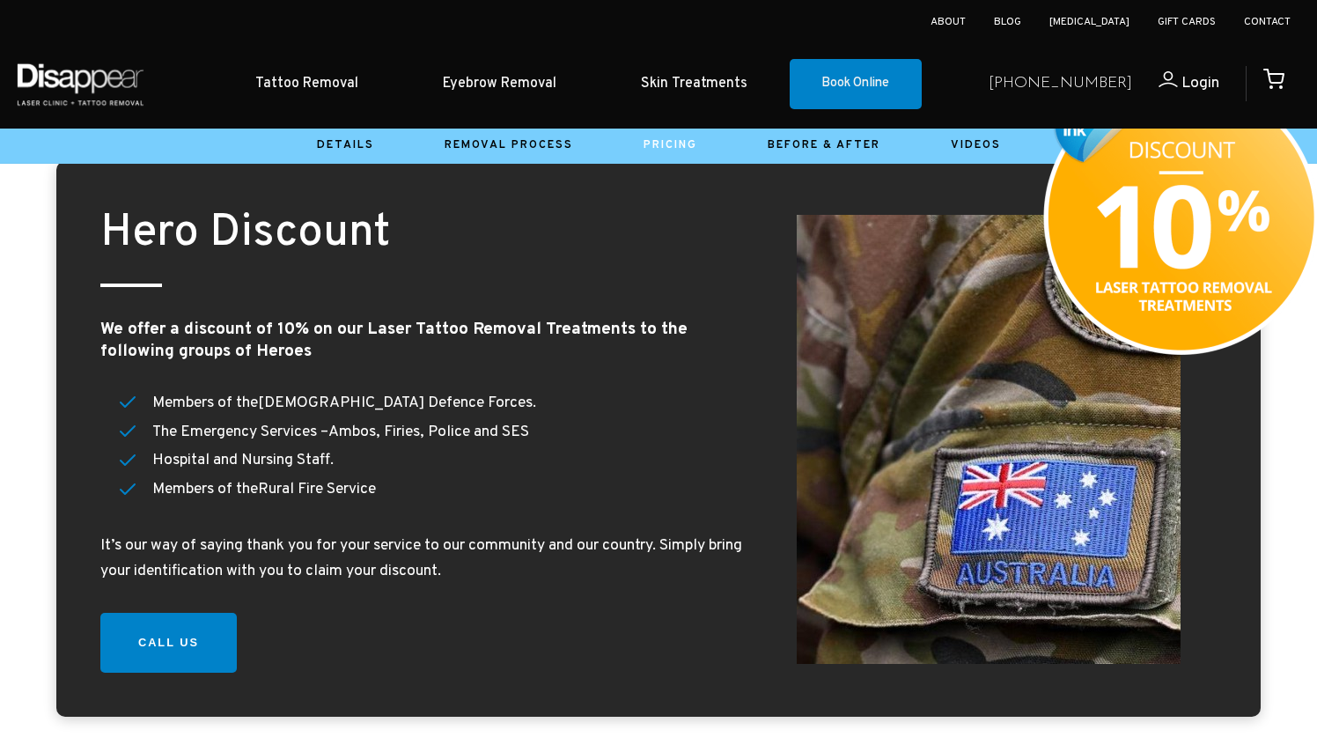
click at [518, 132] on li "Removal Process" at bounding box center [508, 145] width 199 height 26
click at [525, 147] on link "Removal Process" at bounding box center [509, 145] width 129 height 14
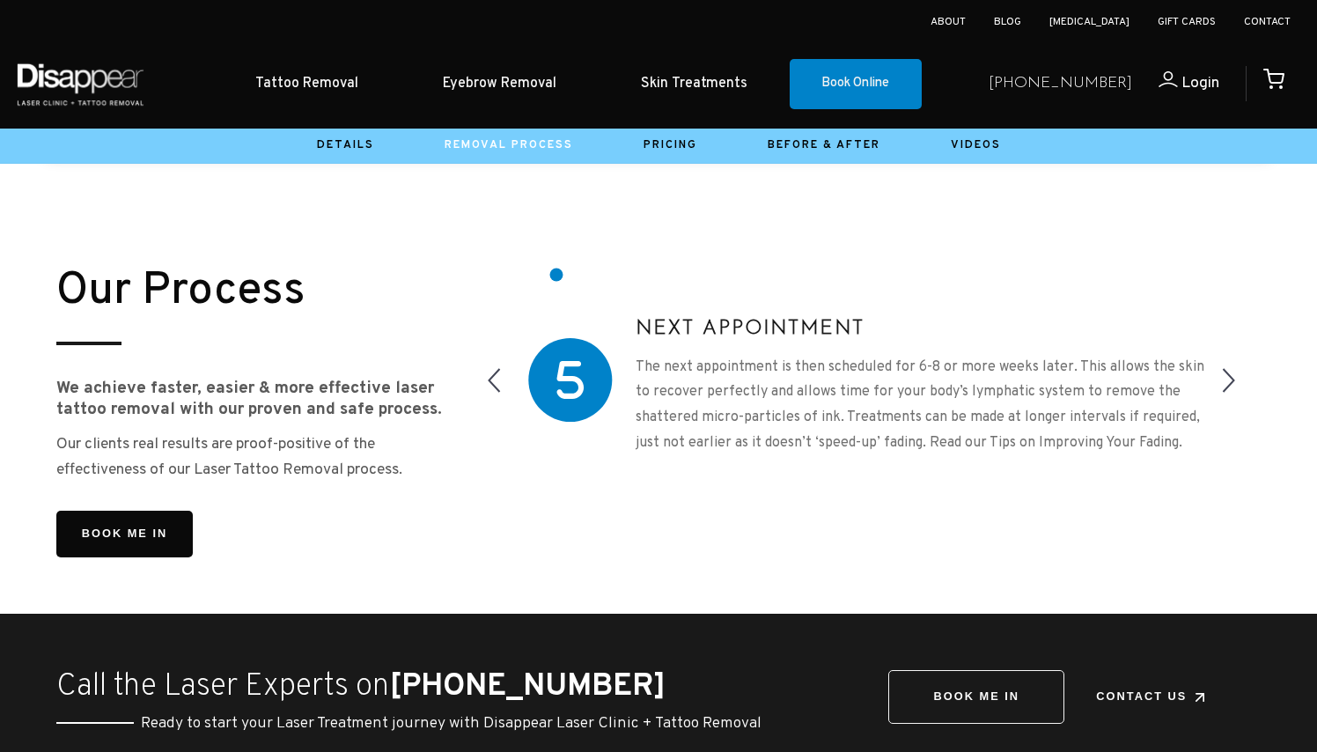
scroll to position [1532, 0]
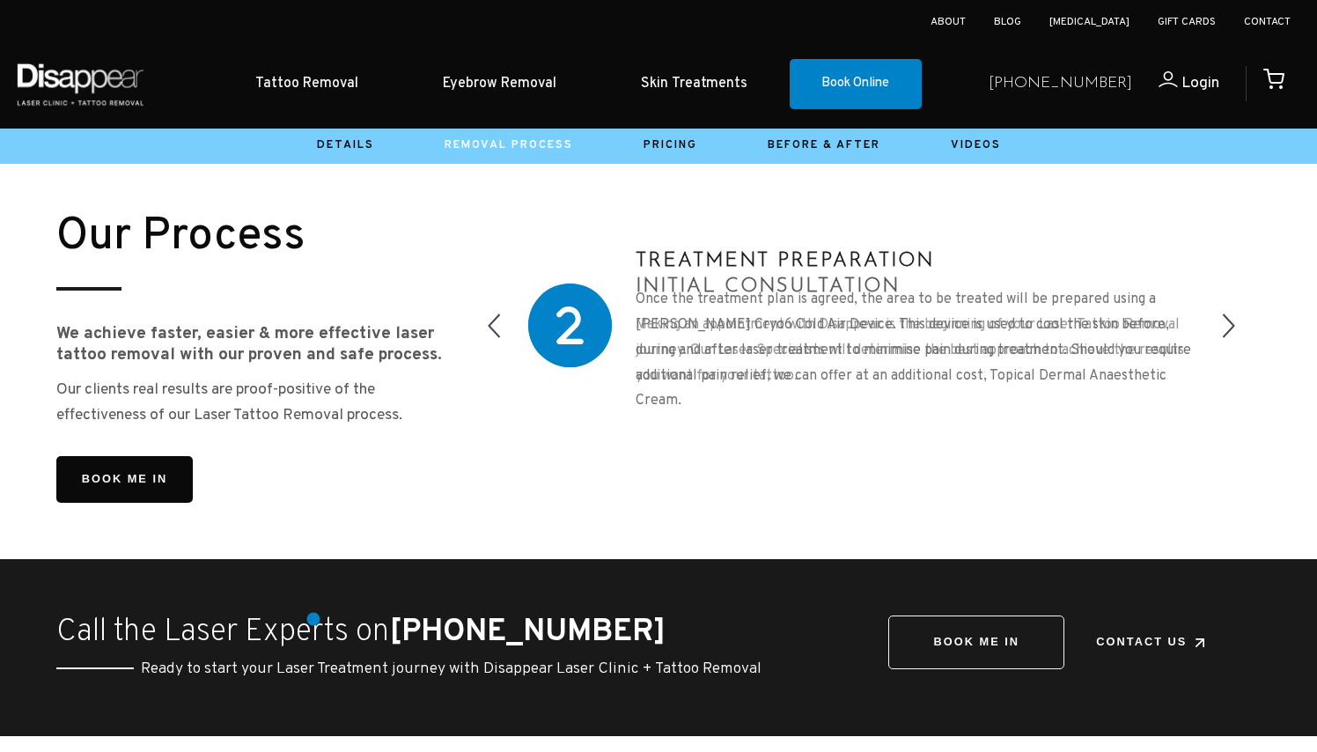
click at [312, 618] on h3 "Call the Laser Experts on (02) 9587 8787" at bounding box center [455, 631] width 798 height 33
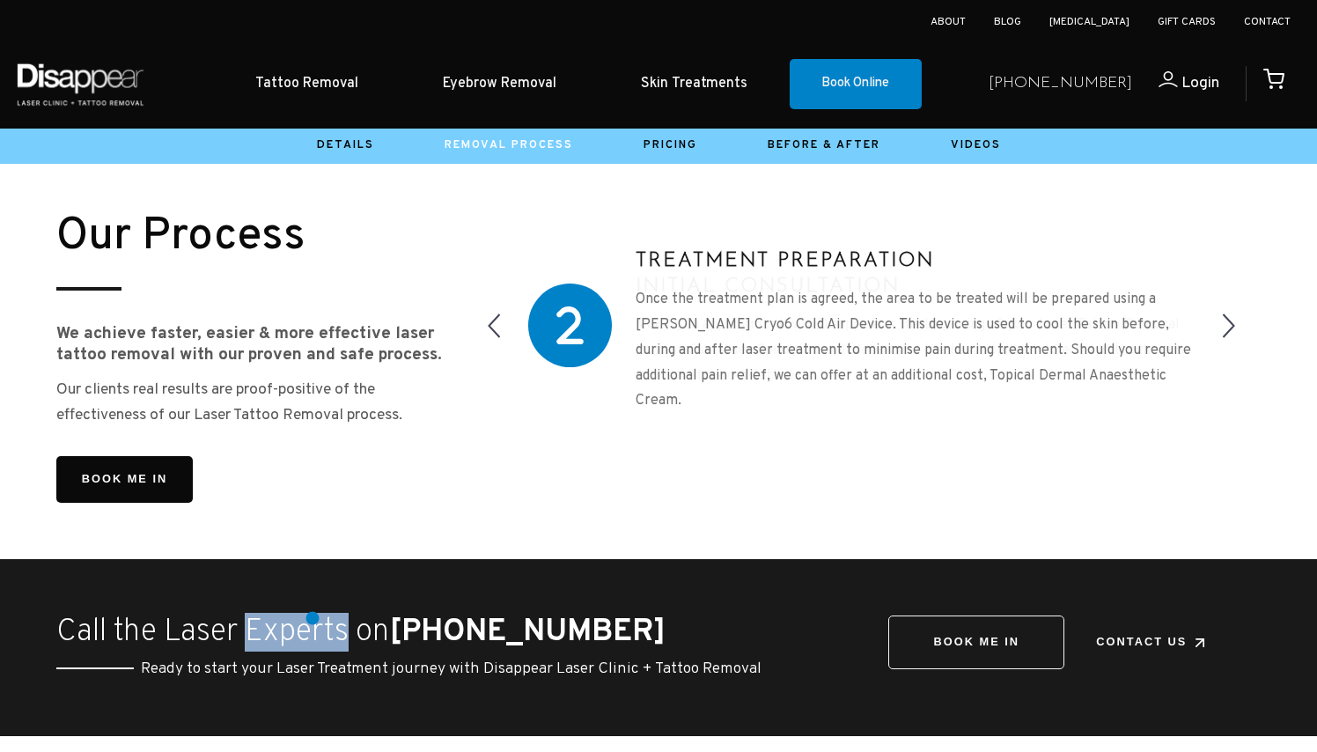
click at [312, 618] on h3 "Call the Laser Experts on (02) 9587 8787" at bounding box center [455, 631] width 798 height 33
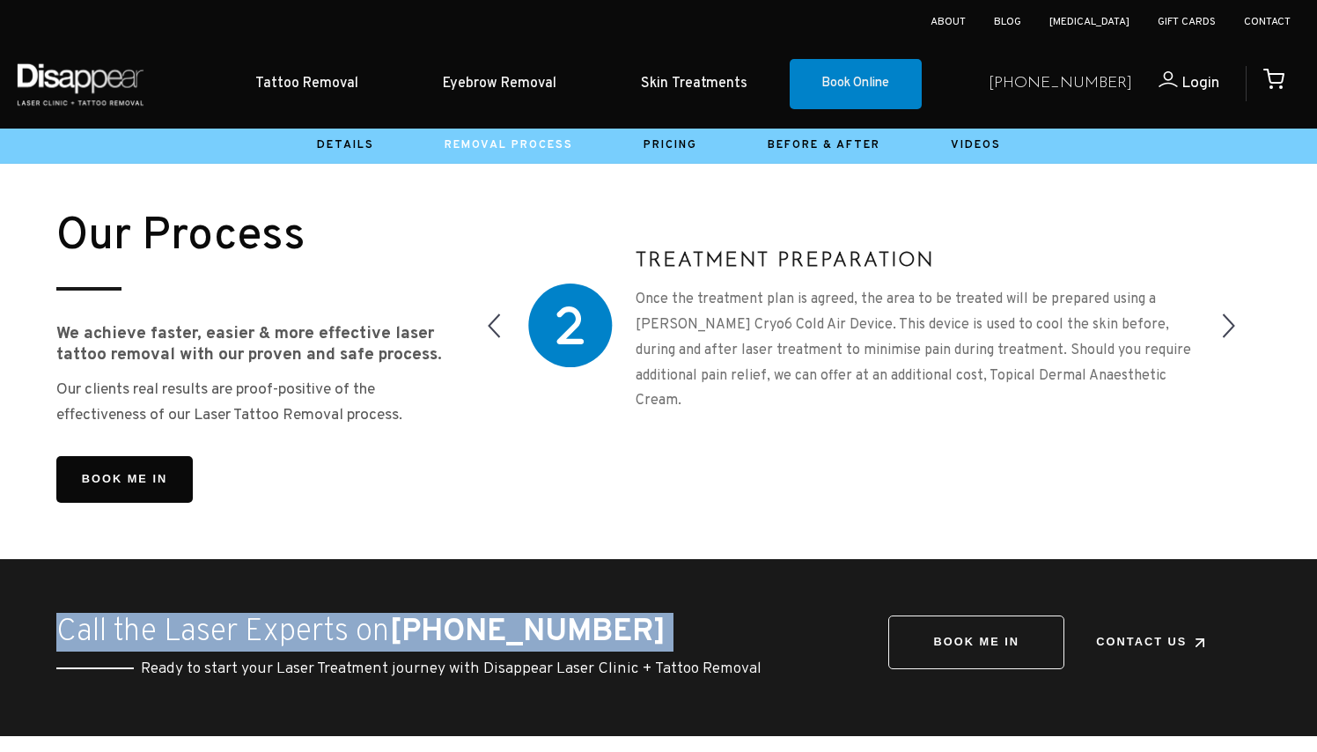
click at [312, 618] on h3 "Call the Laser Experts on (02) 9587 8787" at bounding box center [455, 631] width 798 height 33
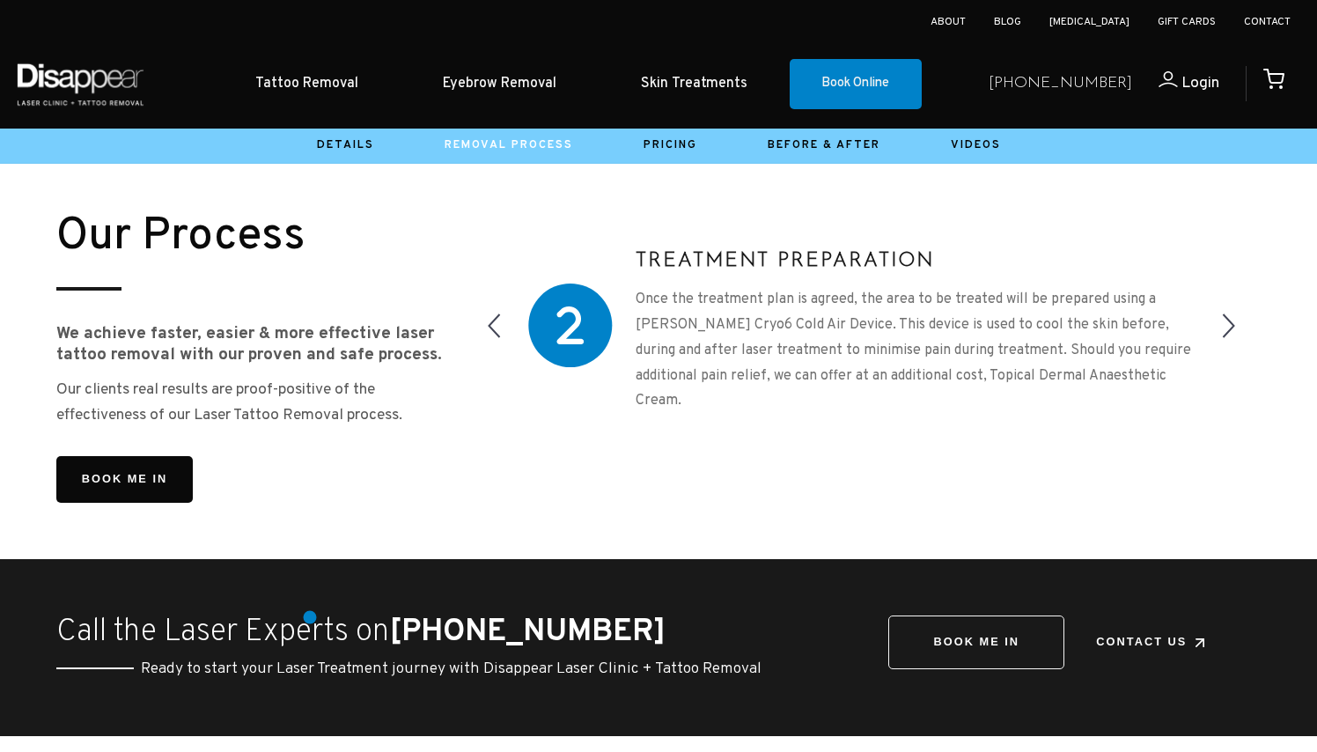
click at [310, 617] on h3 "Call the Laser Experts on (02) 9587 8787" at bounding box center [455, 631] width 798 height 33
click at [892, 317] on p "Once the treatment plan is agreed, the area to be treated will be prepared usin…" at bounding box center [920, 350] width 569 height 127
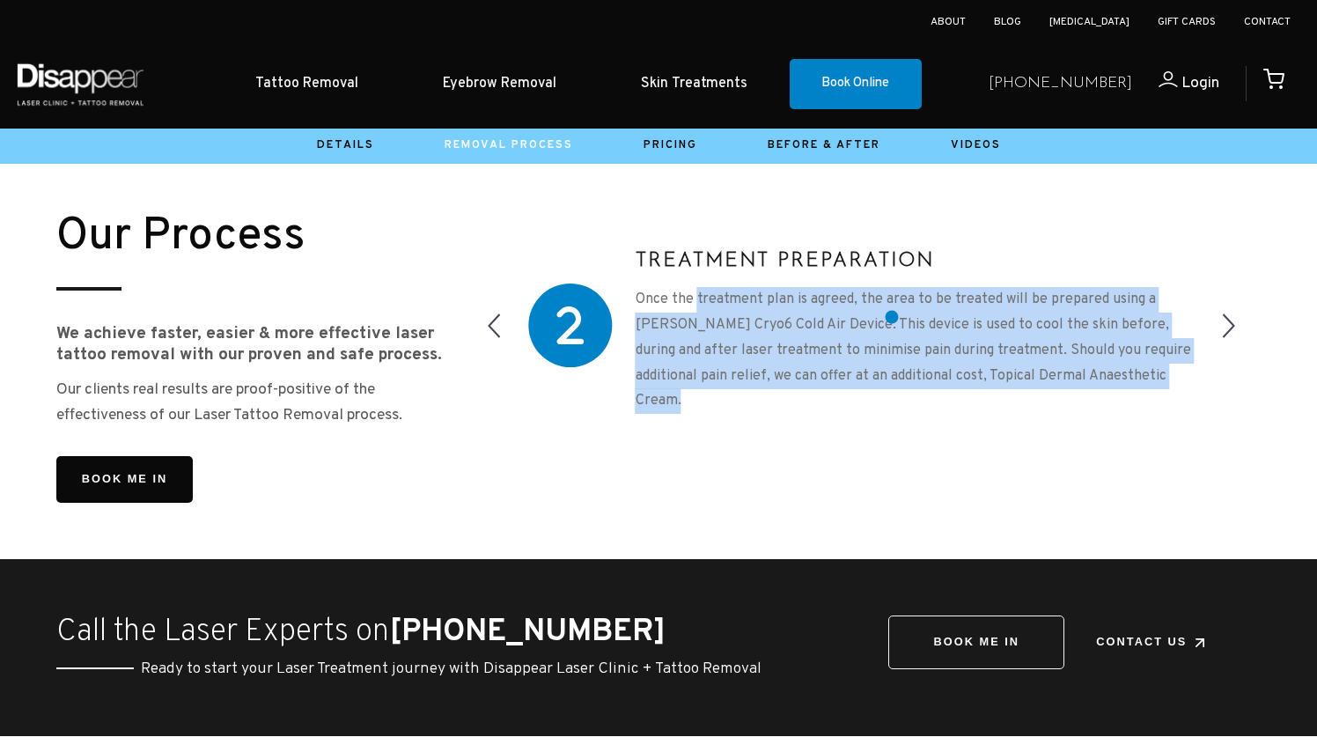
click at [892, 317] on p "Once the treatment plan is agreed, the area to be treated will be prepared usin…" at bounding box center [920, 350] width 569 height 127
click at [892, 318] on p "Once the treatment plan is agreed, the area to be treated will be prepared usin…" at bounding box center [920, 350] width 569 height 127
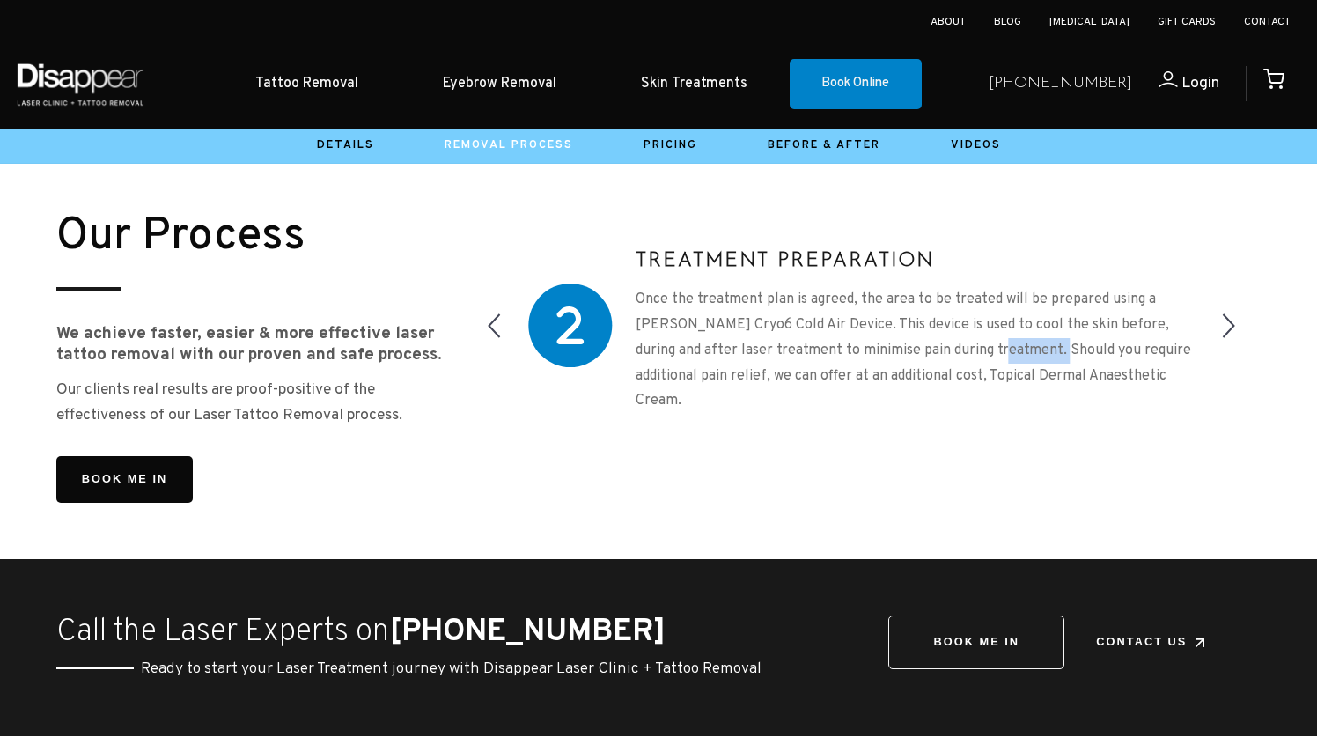
click at [892, 318] on p "Once the treatment plan is agreed, the area to be treated will be prepared usin…" at bounding box center [920, 350] width 569 height 127
click at [882, 299] on p "Once the treatment plan is agreed, the area to be treated will be prepared usin…" at bounding box center [920, 350] width 569 height 127
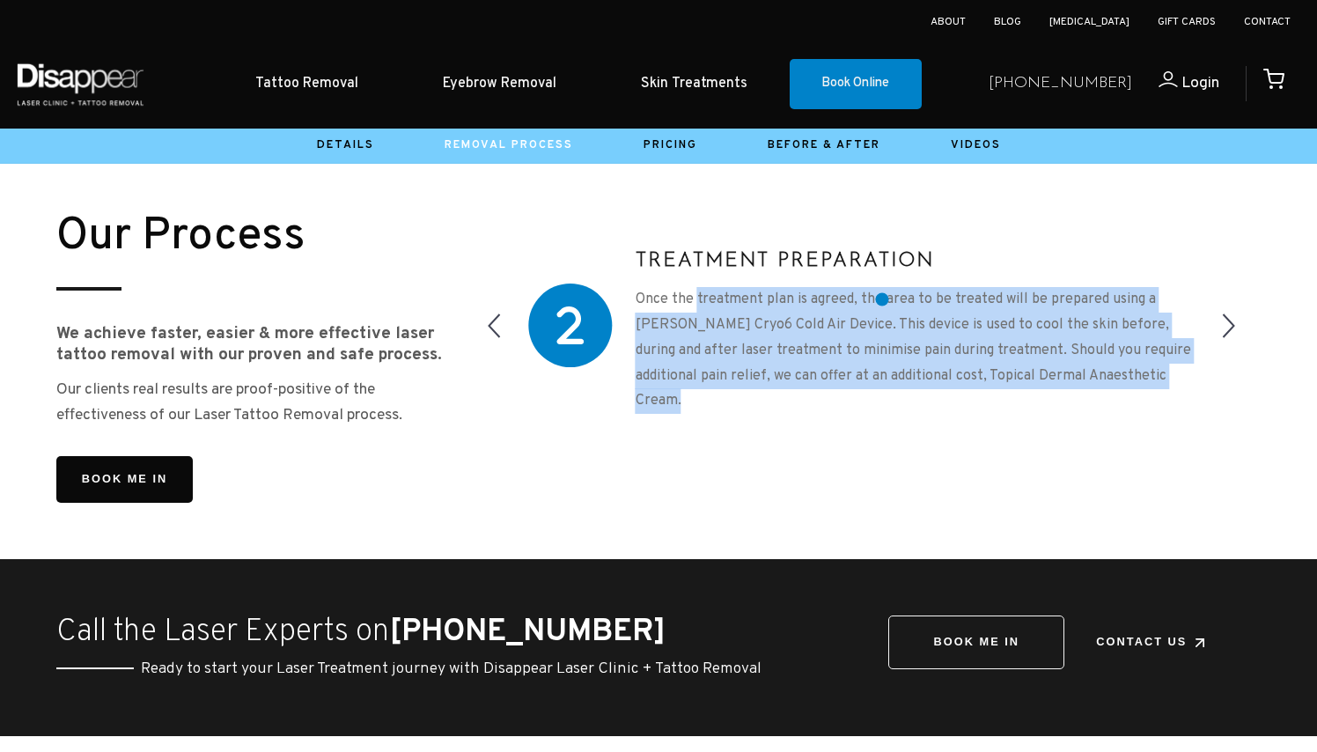
click at [882, 299] on p "Once the treatment plan is agreed, the area to be treated will be prepared usin…" at bounding box center [920, 350] width 569 height 127
click at [884, 334] on p "Once the treatment plan is agreed, the area to be treated will be prepared usin…" at bounding box center [920, 350] width 569 height 127
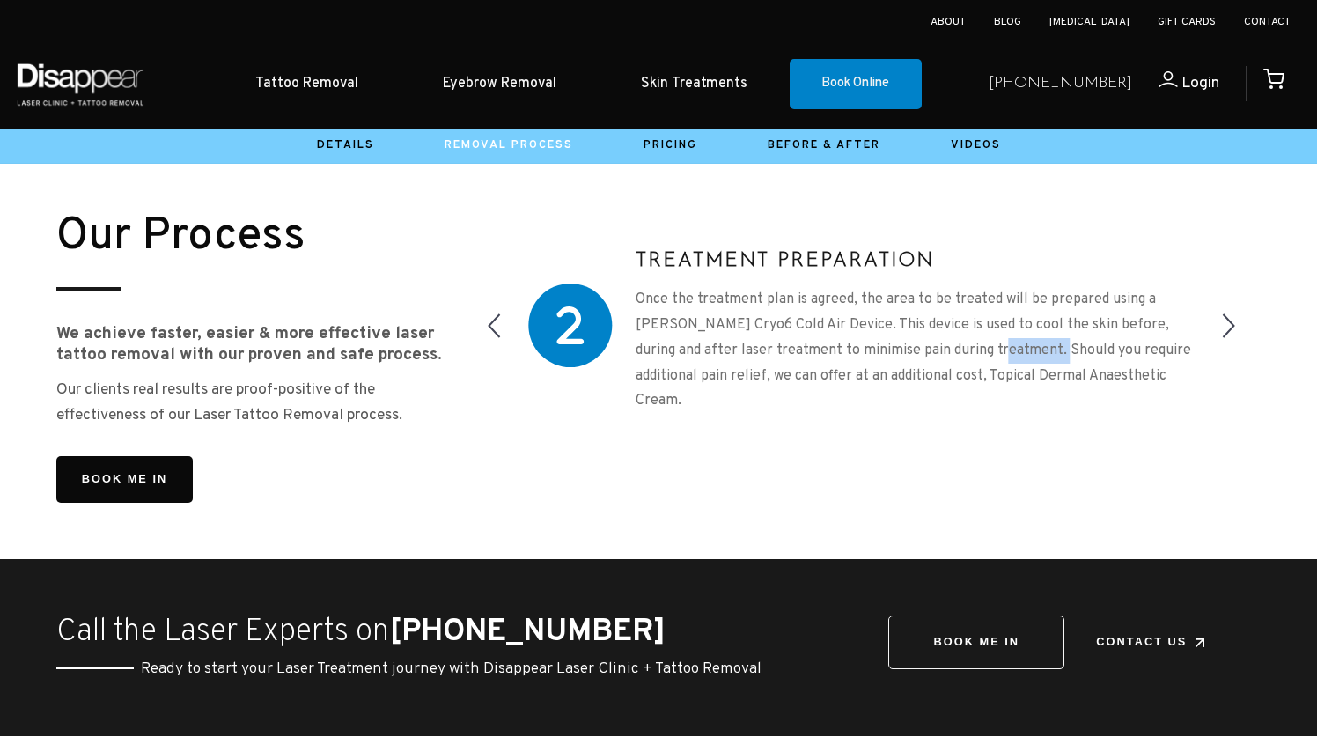
click at [884, 334] on p "Once the treatment plan is agreed, the area to be treated will be prepared usin…" at bounding box center [920, 350] width 569 height 127
drag, startPoint x: 1111, startPoint y: 397, endPoint x: 639, endPoint y: 233, distance: 499.4
click at [639, 233] on div "Treatment Preparation Once the treatment plan is agreed, the area to be treated…" at bounding box center [861, 325] width 798 height 233
click at [502, 424] on div "Initial Consultation Making an appointment with Disappear is the beginning of y…" at bounding box center [861, 356] width 798 height 294
click at [261, 220] on small "Our Process" at bounding box center [180, 237] width 249 height 56
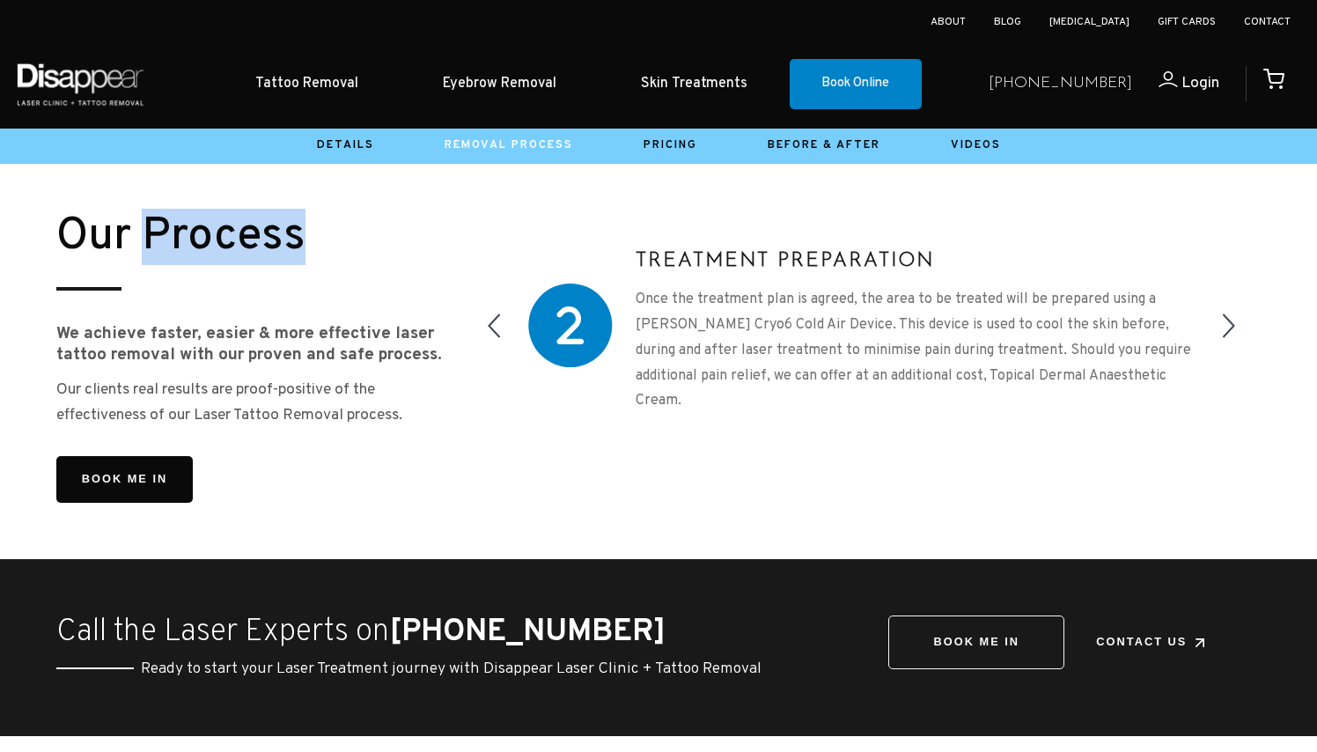
click at [261, 220] on small "Our Process" at bounding box center [180, 237] width 249 height 56
click at [220, 209] on small "Our Process" at bounding box center [180, 237] width 249 height 56
click at [103, 215] on small "Our Process" at bounding box center [180, 237] width 249 height 56
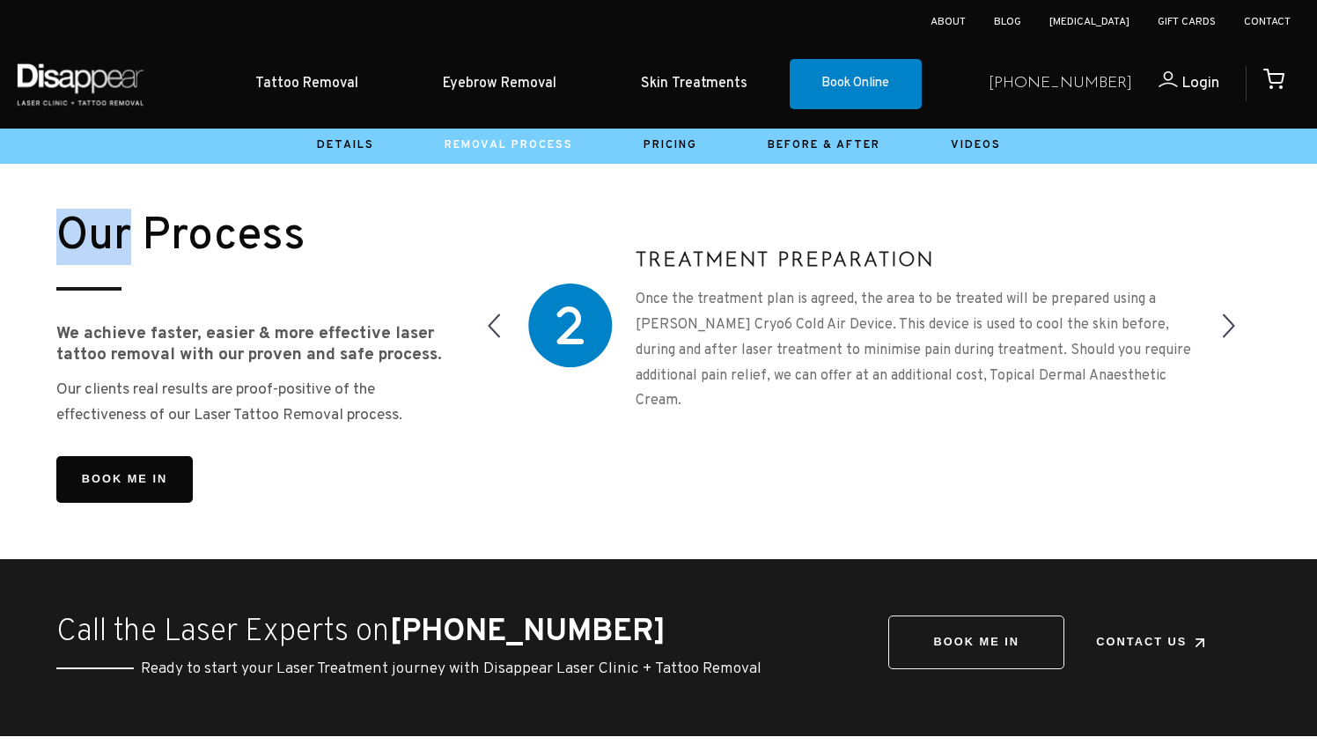
click at [103, 215] on small "Our Process" at bounding box center [180, 237] width 249 height 56
click at [206, 214] on small "Our Process" at bounding box center [180, 237] width 249 height 56
click at [97, 215] on small "Our Process" at bounding box center [180, 237] width 249 height 56
click at [196, 217] on small "Our Process" at bounding box center [180, 237] width 249 height 56
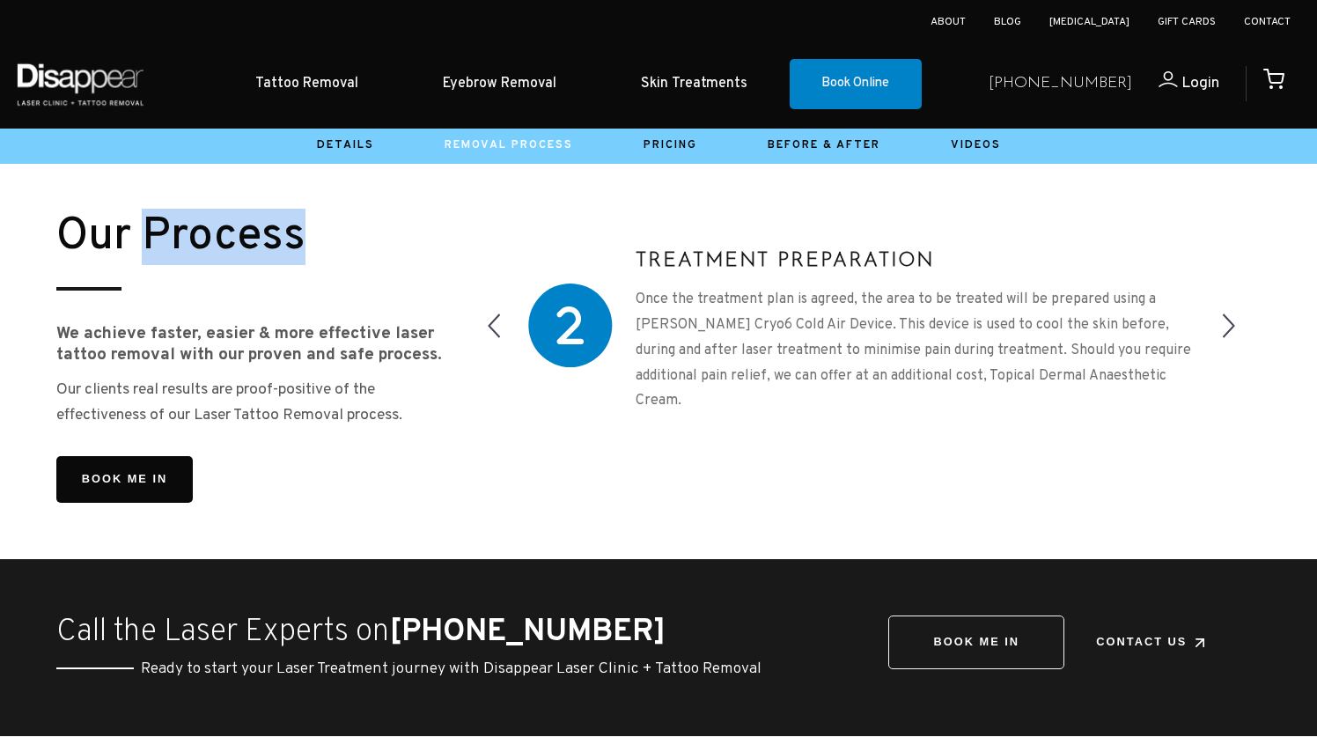
click at [196, 217] on small "Our Process" at bounding box center [180, 237] width 249 height 56
click at [270, 329] on strong "We achieve faster, easier & more effective laser tattoo removal with our proven…" at bounding box center [249, 344] width 386 height 43
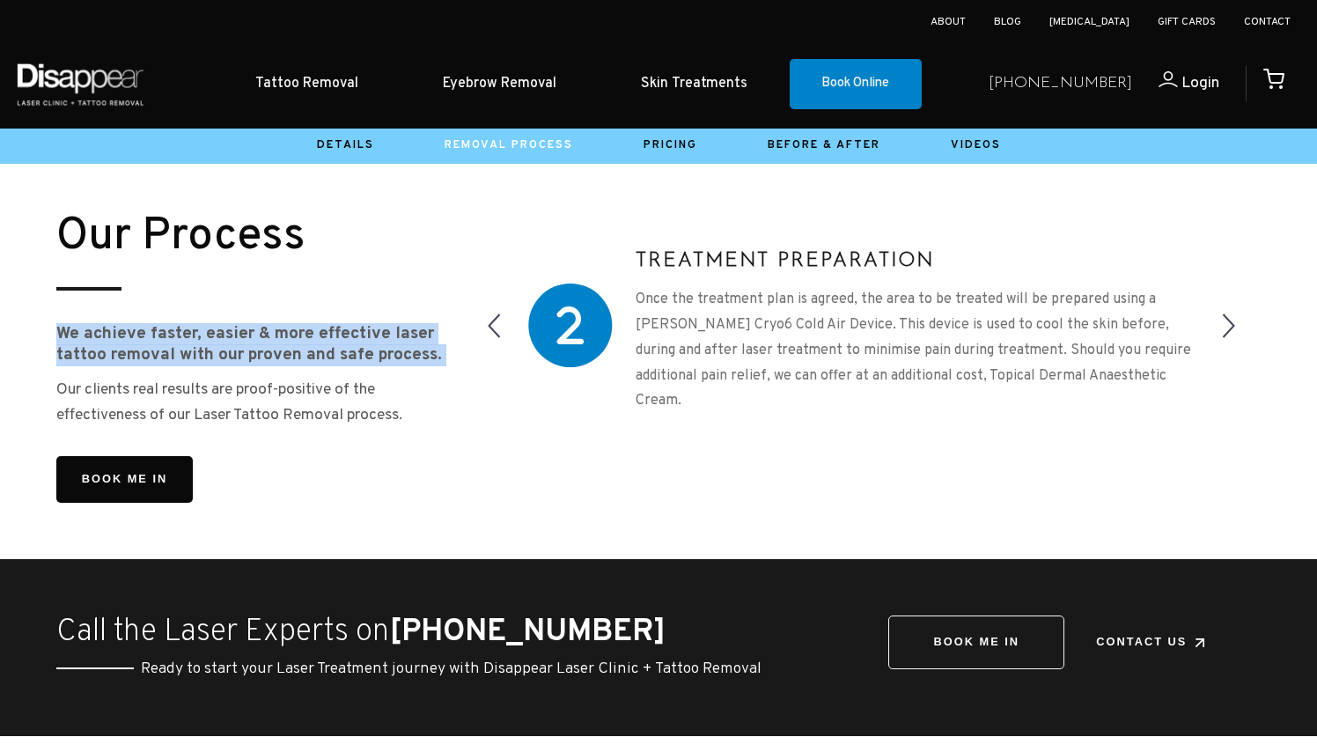
click at [270, 329] on strong "We achieve faster, easier & more effective laser tattoo removal with our proven…" at bounding box center [249, 344] width 386 height 43
click at [251, 323] on strong "We achieve faster, easier & more effective laser tattoo removal with our proven…" at bounding box center [249, 344] width 386 height 43
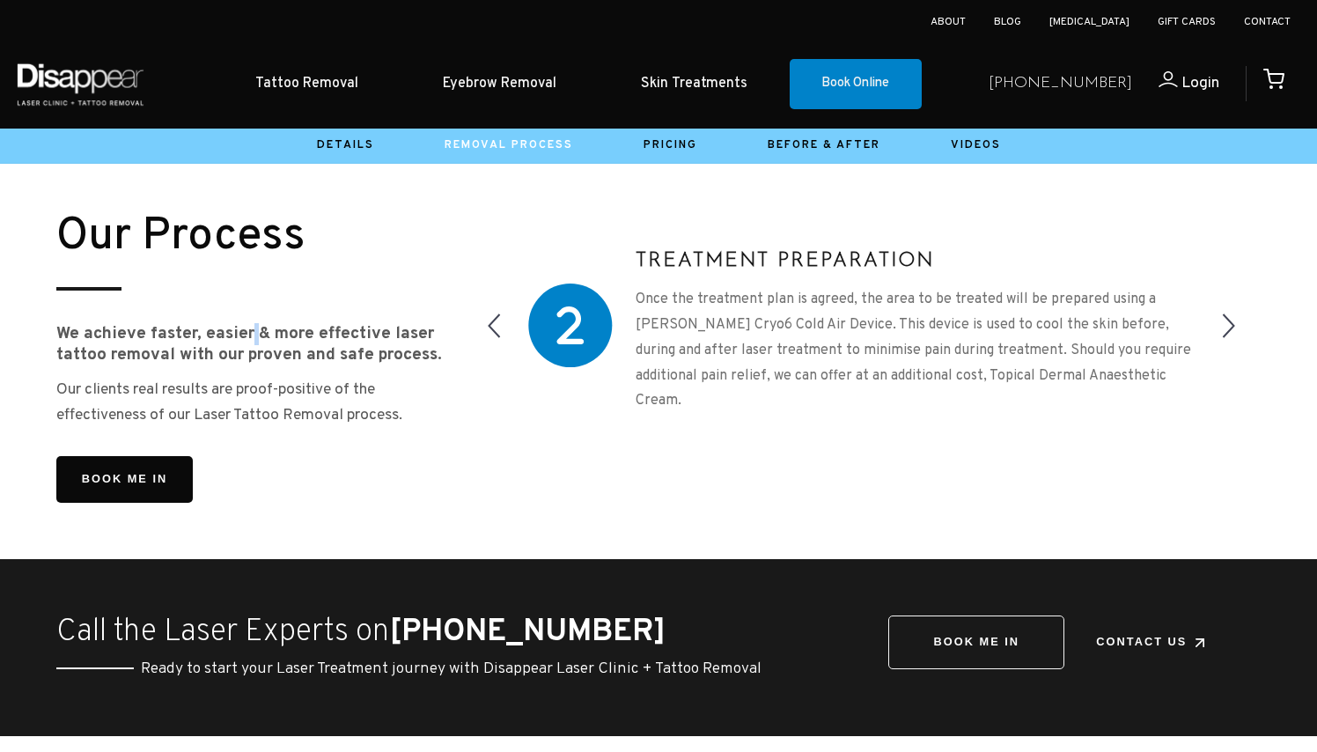
click at [251, 323] on strong "We achieve faster, easier & more effective laser tattoo removal with our proven…" at bounding box center [249, 344] width 386 height 43
click at [686, 251] on h5 "Treatment Preparation" at bounding box center [920, 262] width 569 height 22
click at [832, 237] on div "Treatment Preparation Once the treatment plan is agreed, the area to be treated…" at bounding box center [920, 325] width 569 height 177
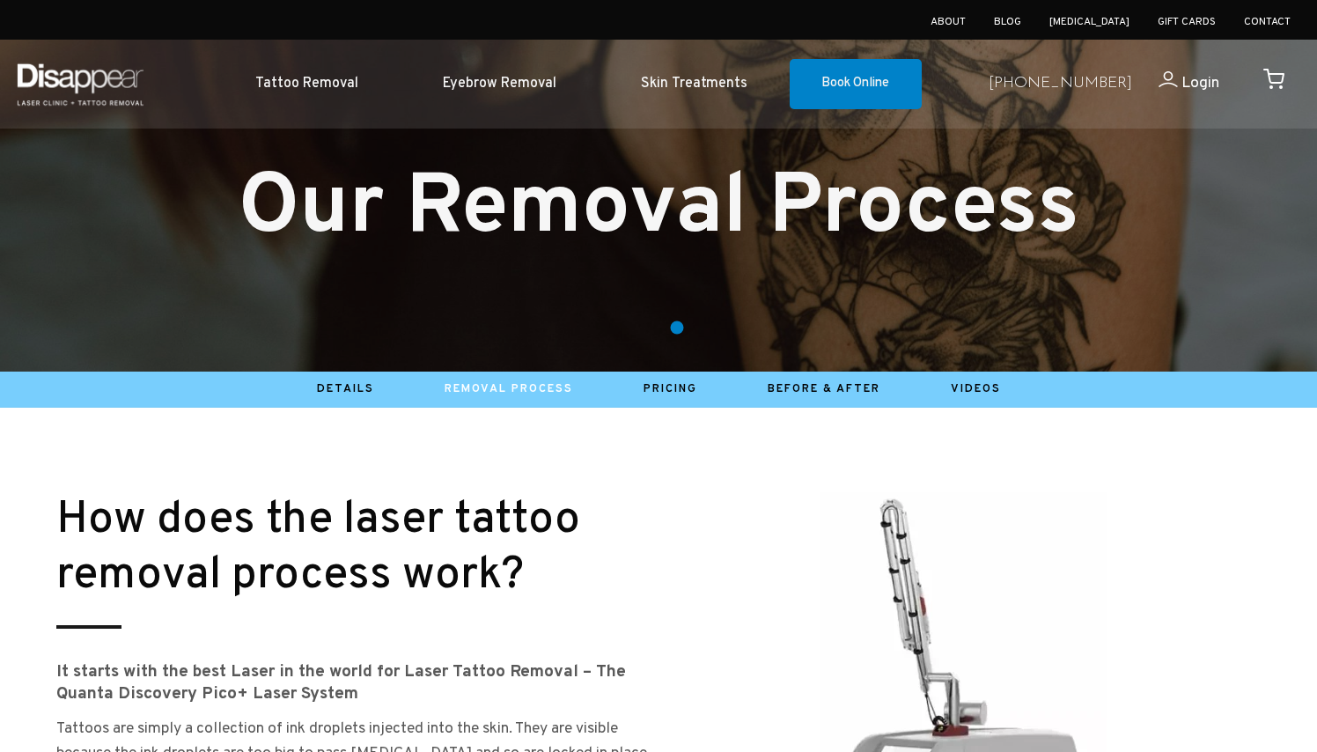
scroll to position [0, 0]
click at [644, 215] on h1 "Our Removal Process" at bounding box center [658, 210] width 1204 height 82
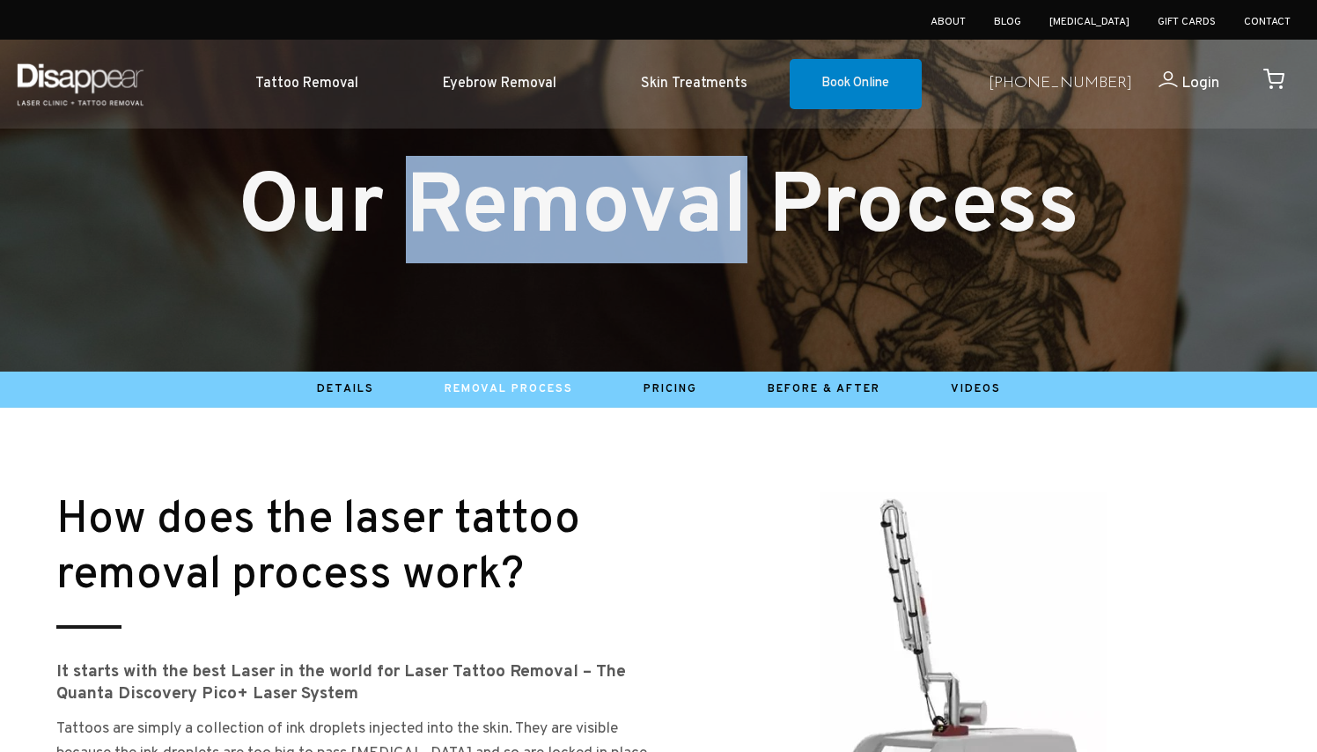
click at [644, 215] on h1 "Our Removal Process" at bounding box center [658, 210] width 1204 height 82
click at [646, 216] on h1 "Our Removal Process" at bounding box center [658, 210] width 1204 height 82
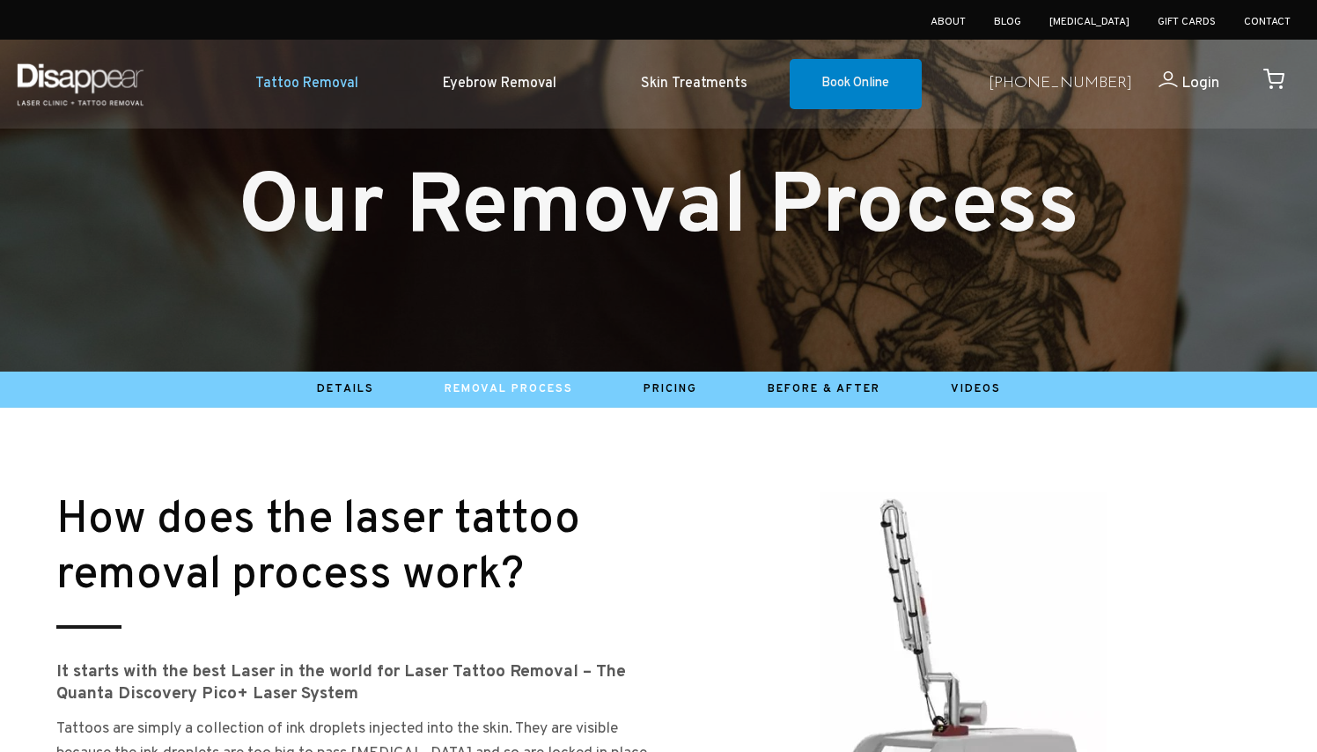
click at [352, 82] on link "Tattoo Removal" at bounding box center [306, 84] width 187 height 54
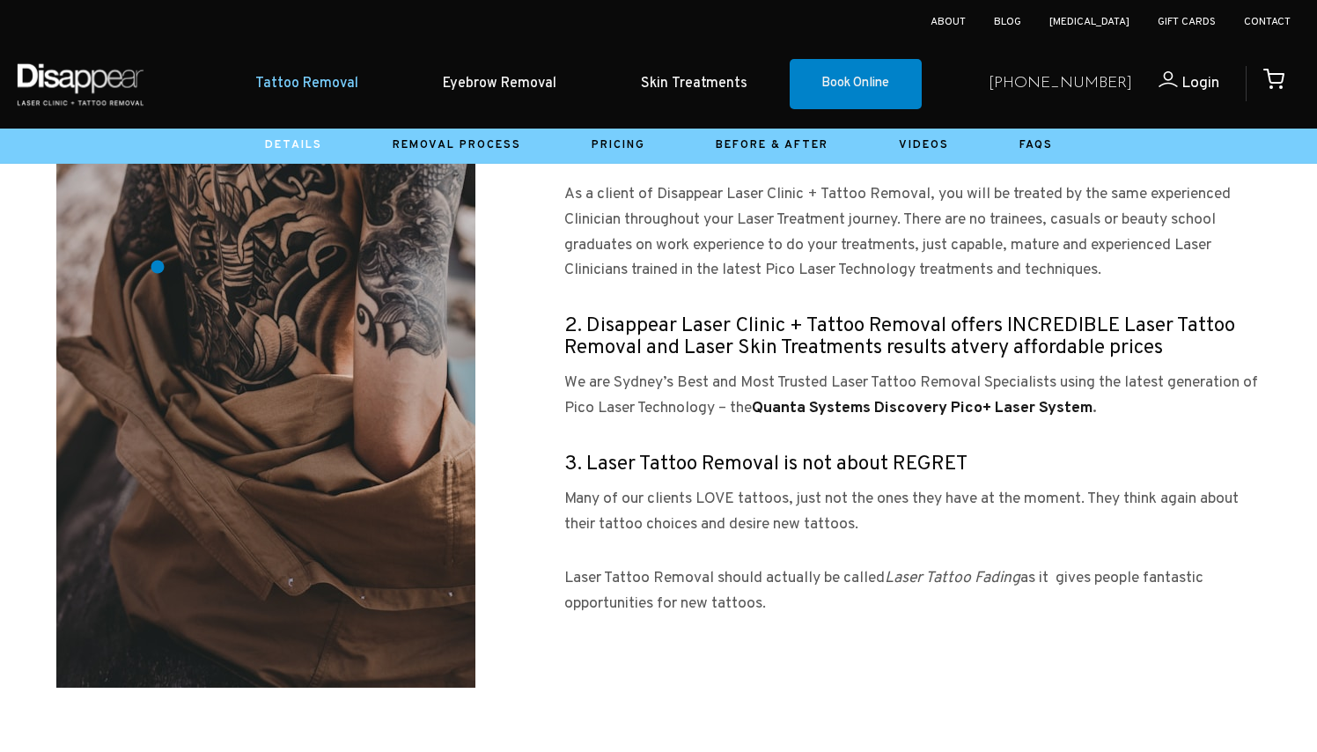
scroll to position [1988, 0]
